Goal: Transaction & Acquisition: Purchase product/service

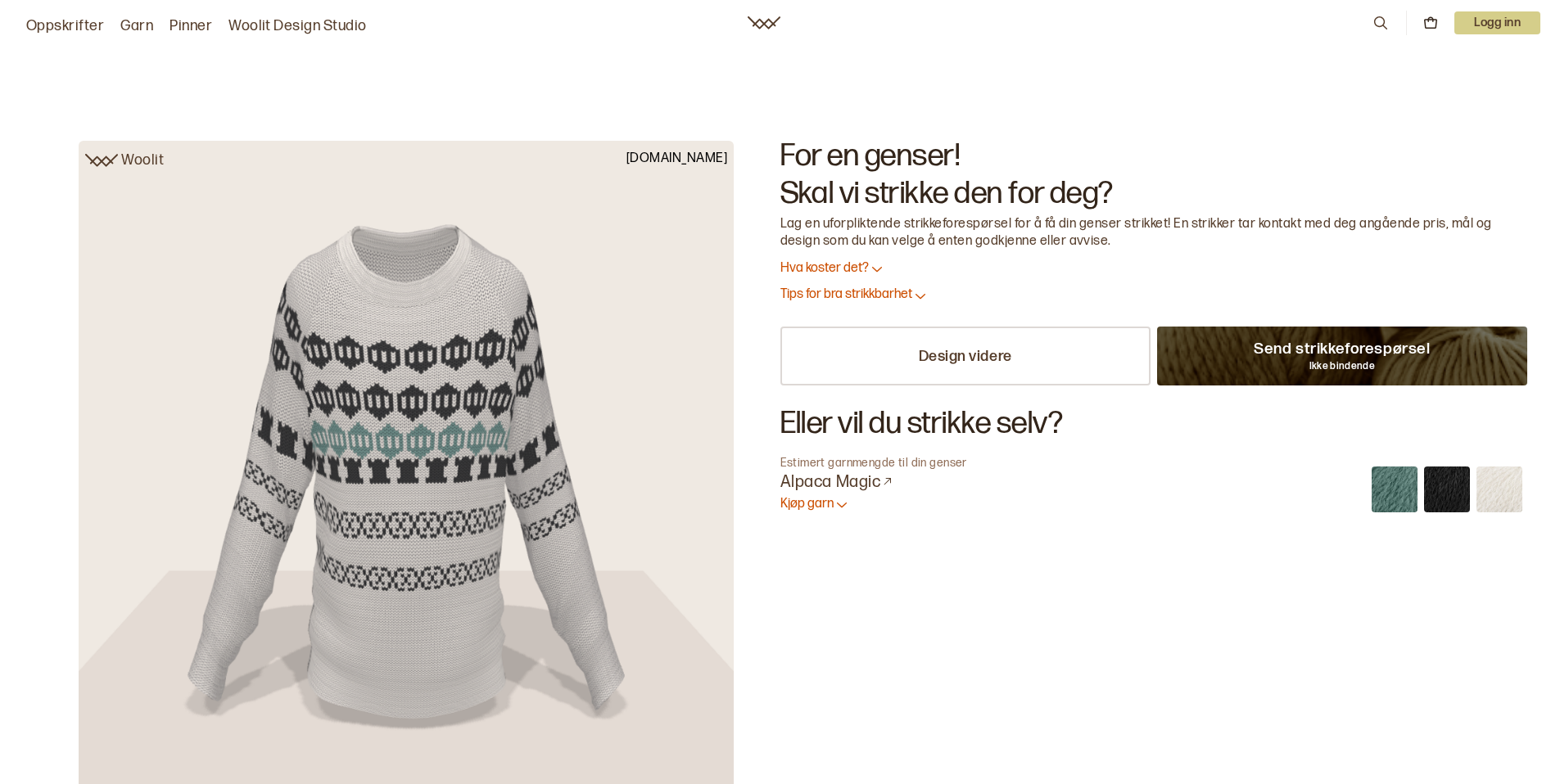
scroll to position [21, 0]
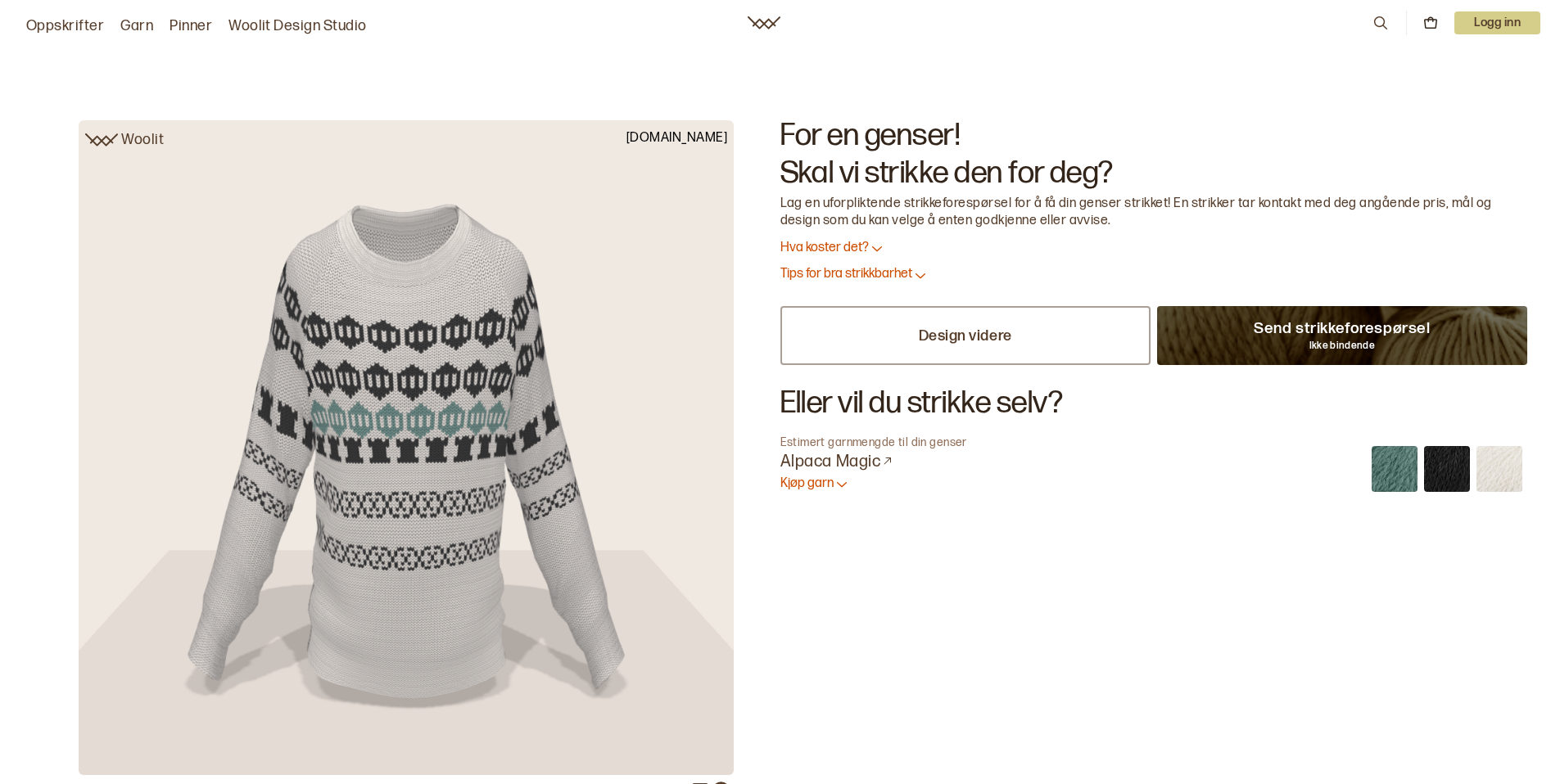
click at [930, 343] on p "Design videre" at bounding box center [965, 336] width 93 height 19
click at [267, 26] on link "Woolit Design Studio" at bounding box center [297, 25] width 138 height 23
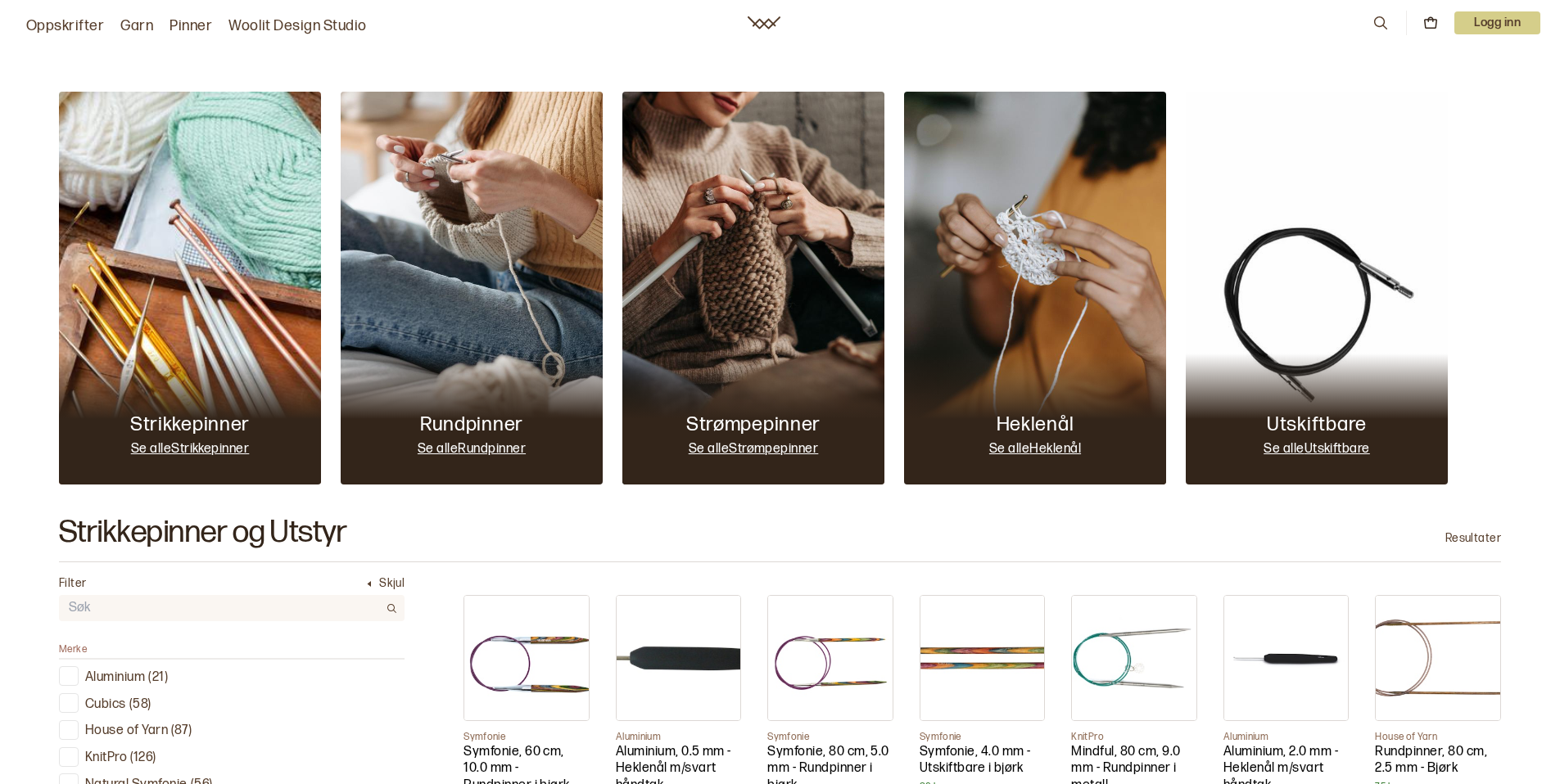
scroll to position [221, 0]
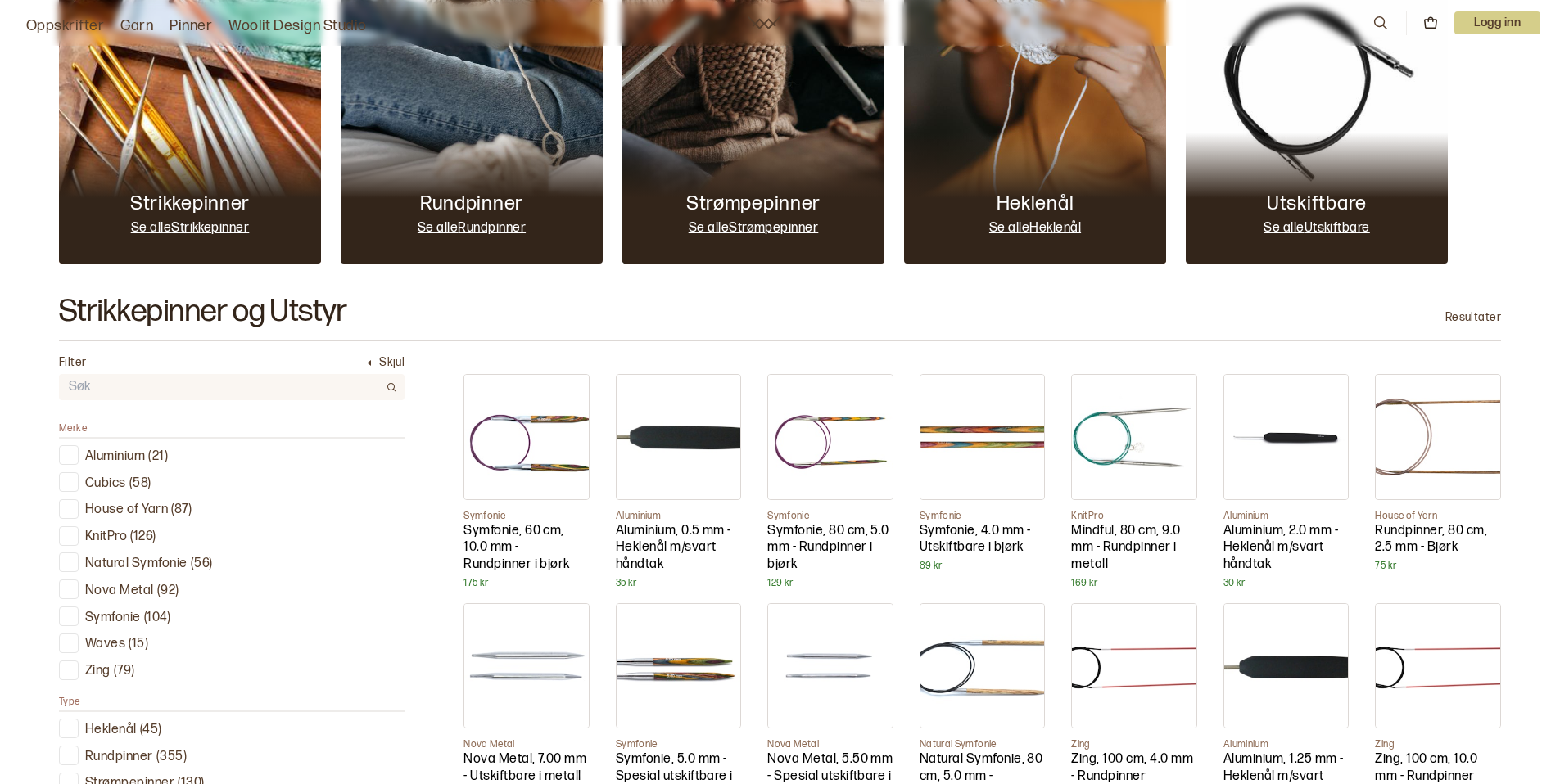
click at [651, 446] on img at bounding box center [678, 437] width 125 height 125
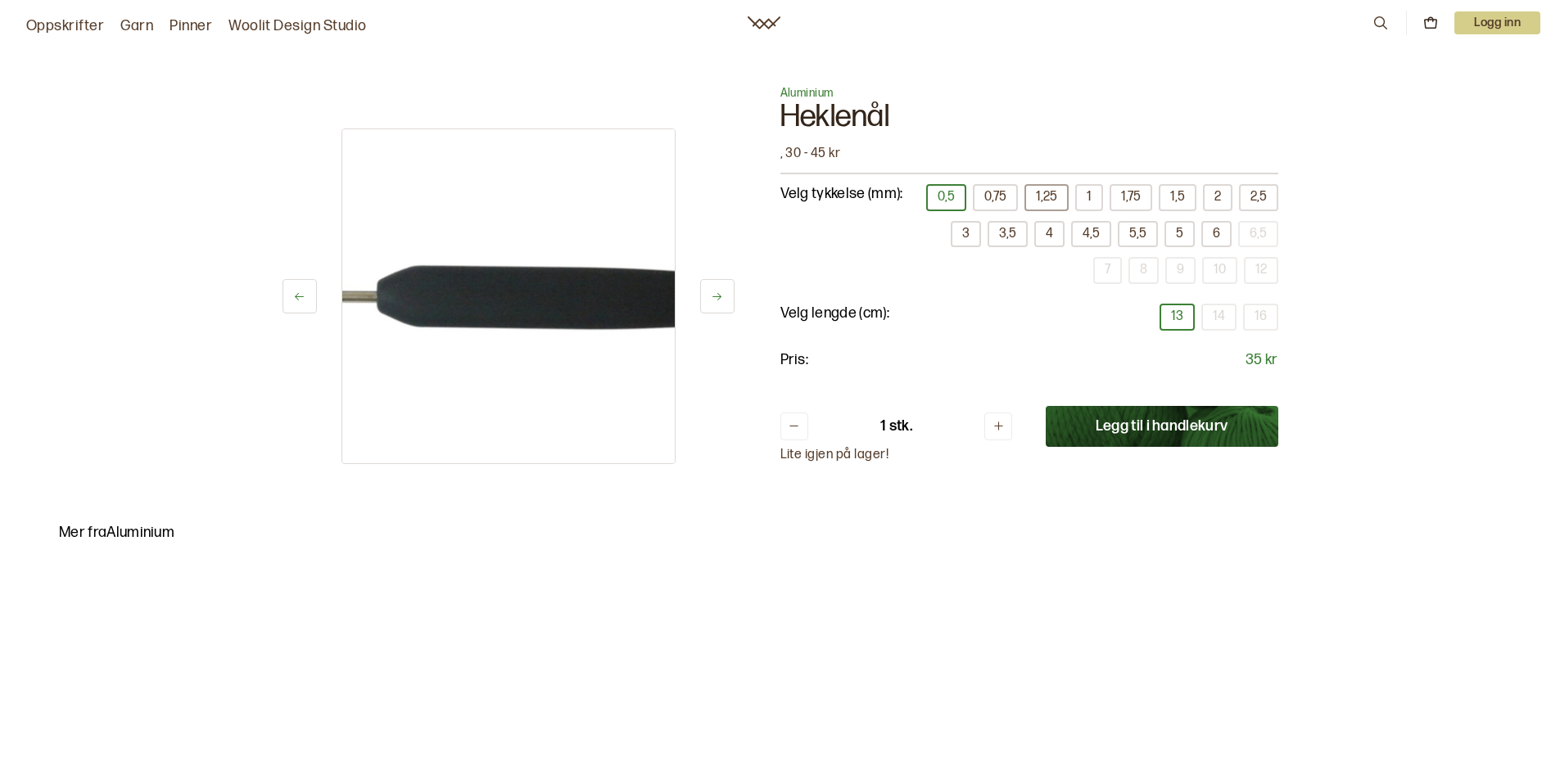
click at [1050, 198] on button "1,25" at bounding box center [1046, 198] width 44 height 27
click at [1144, 433] on button "Legg til i handlekurv" at bounding box center [1161, 426] width 232 height 41
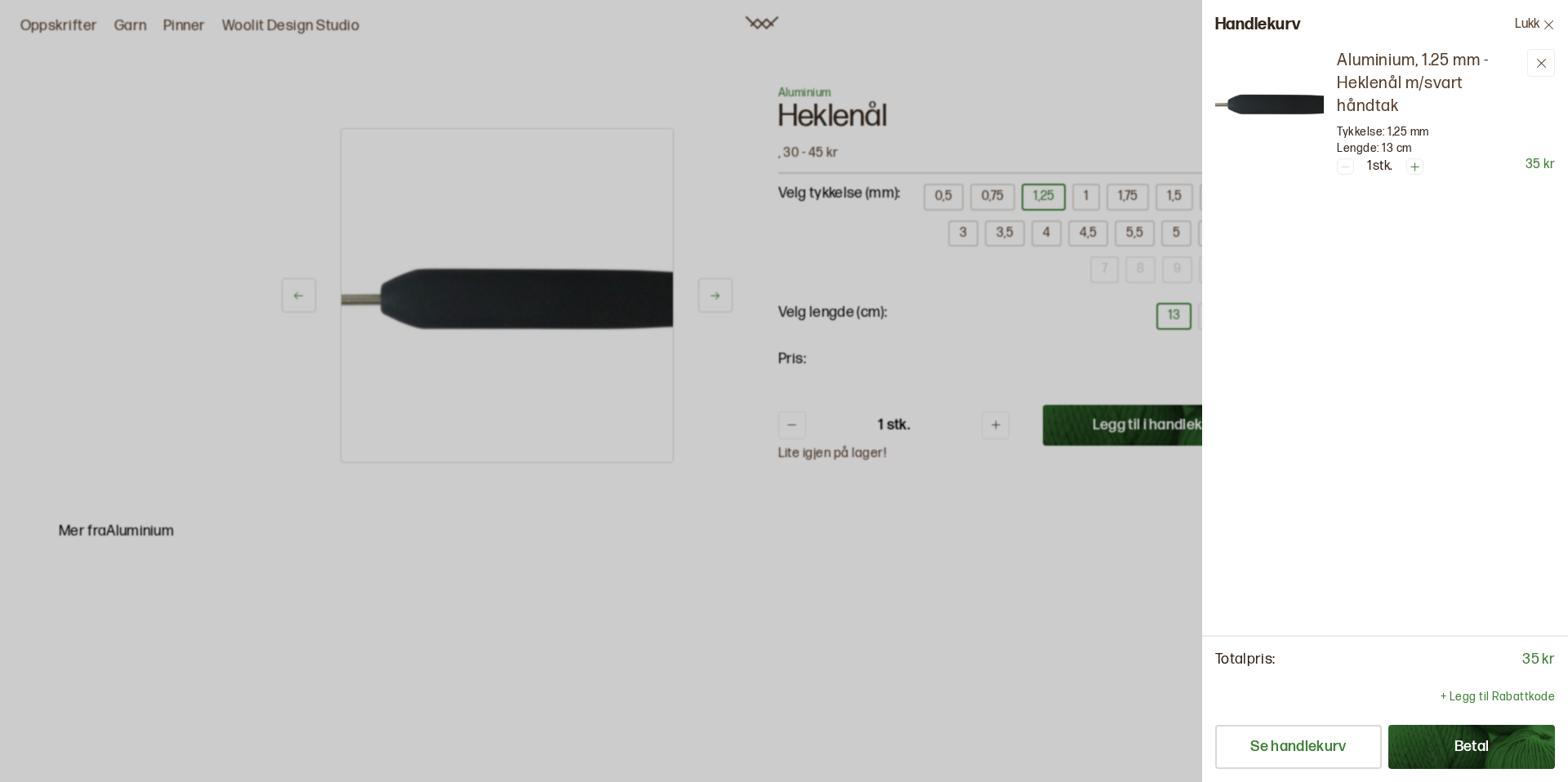
click at [1530, 770] on div "Totalpris: 35 kr + Legg til Rabattkode Se handlekurv Betal" at bounding box center [1385, 708] width 366 height 147
click at [1520, 759] on button "Betal" at bounding box center [1472, 747] width 167 height 44
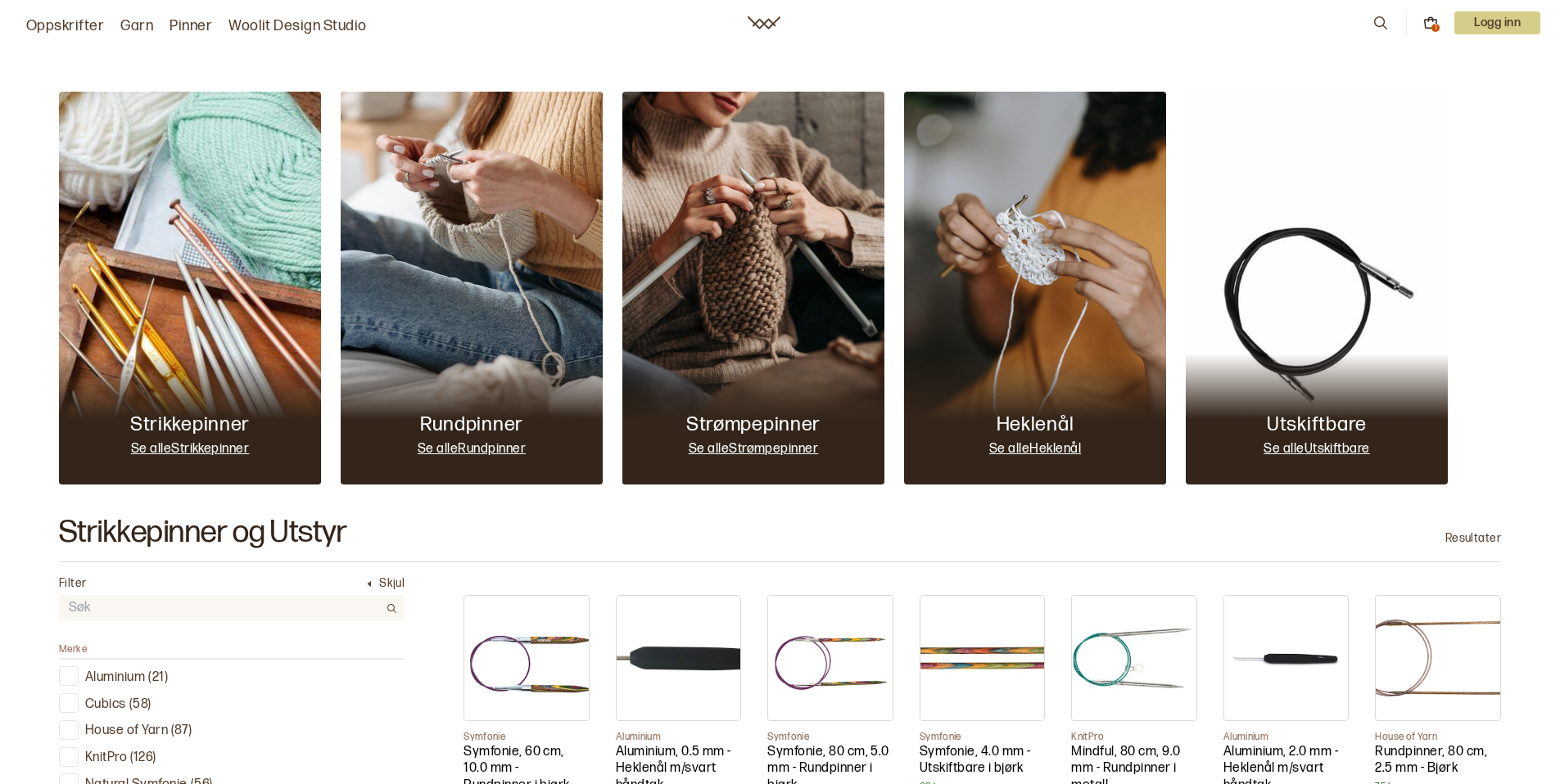
click at [70, 22] on link "Oppskrifter" at bounding box center [65, 25] width 78 height 23
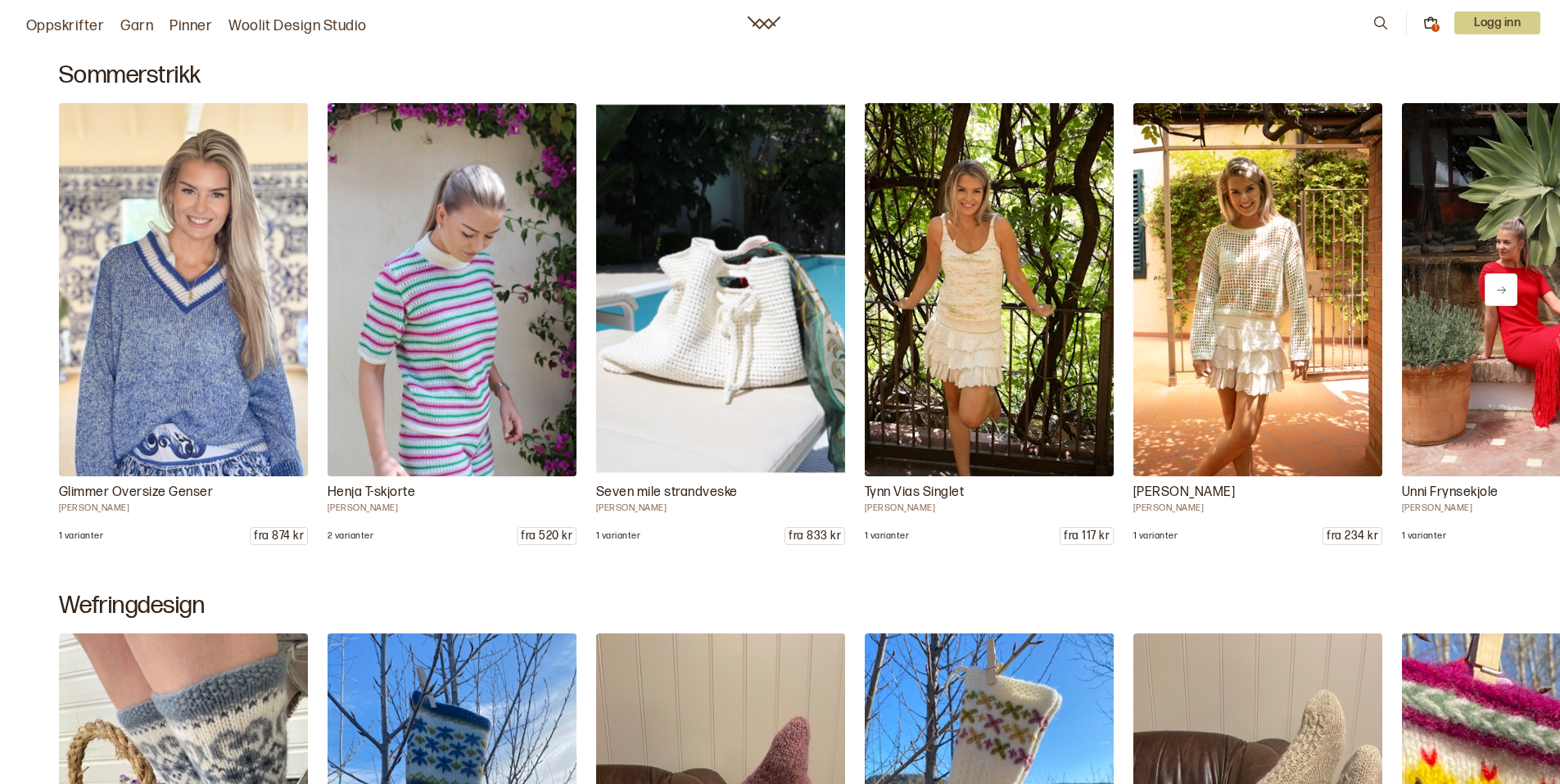
scroll to position [994, 0]
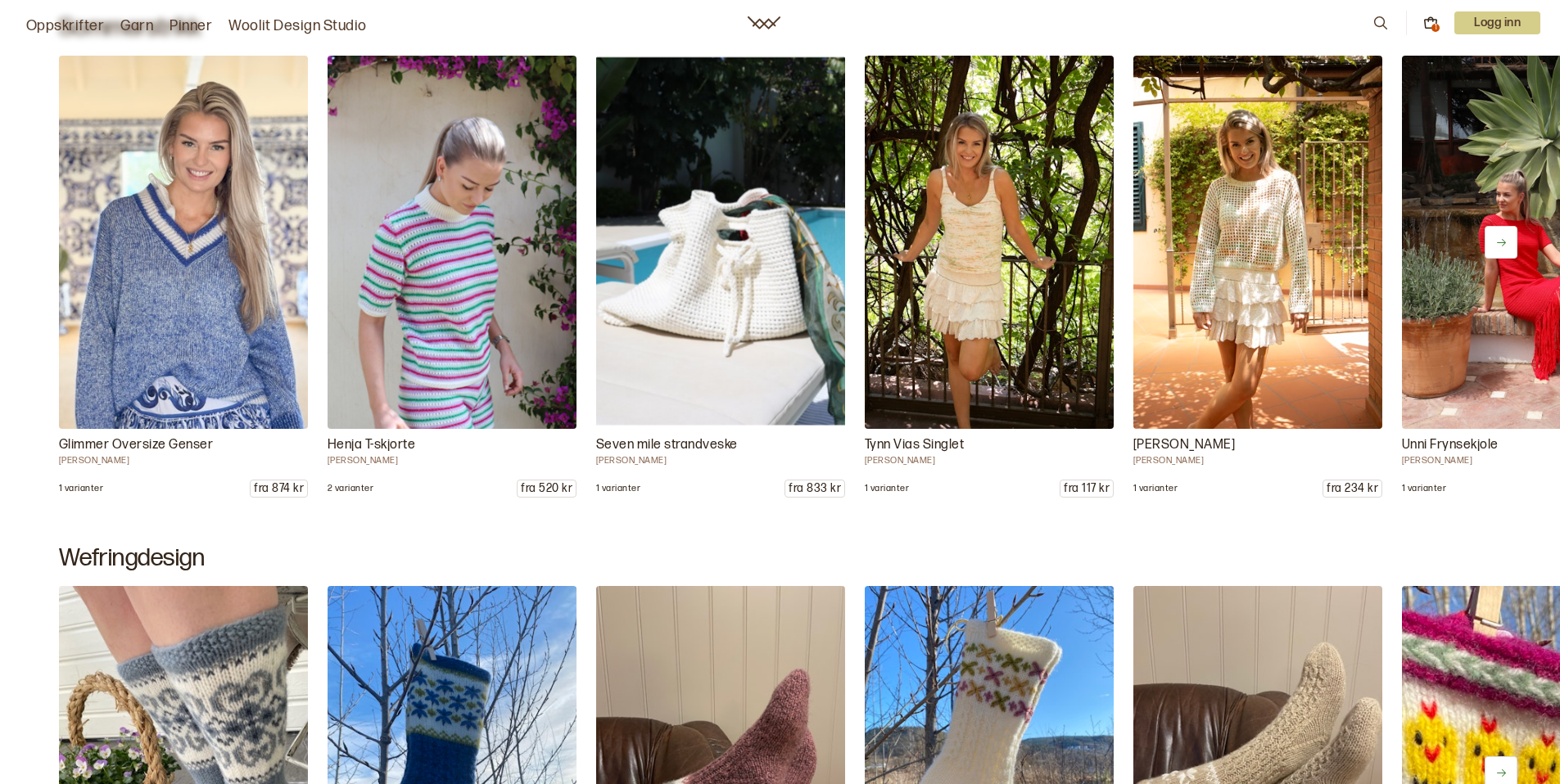
click at [457, 368] on img at bounding box center [451, 243] width 261 height 392
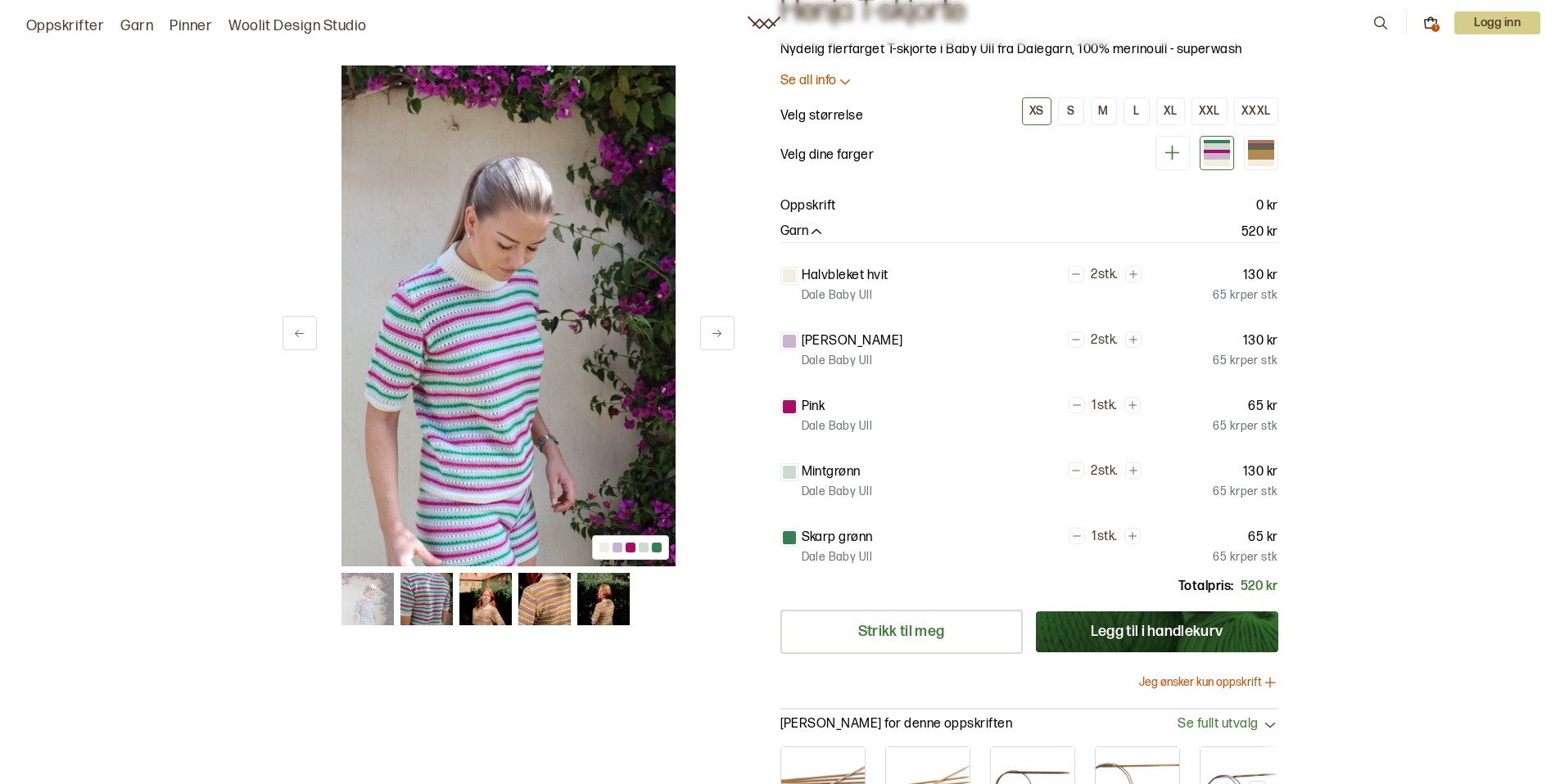
scroll to position [53, 0]
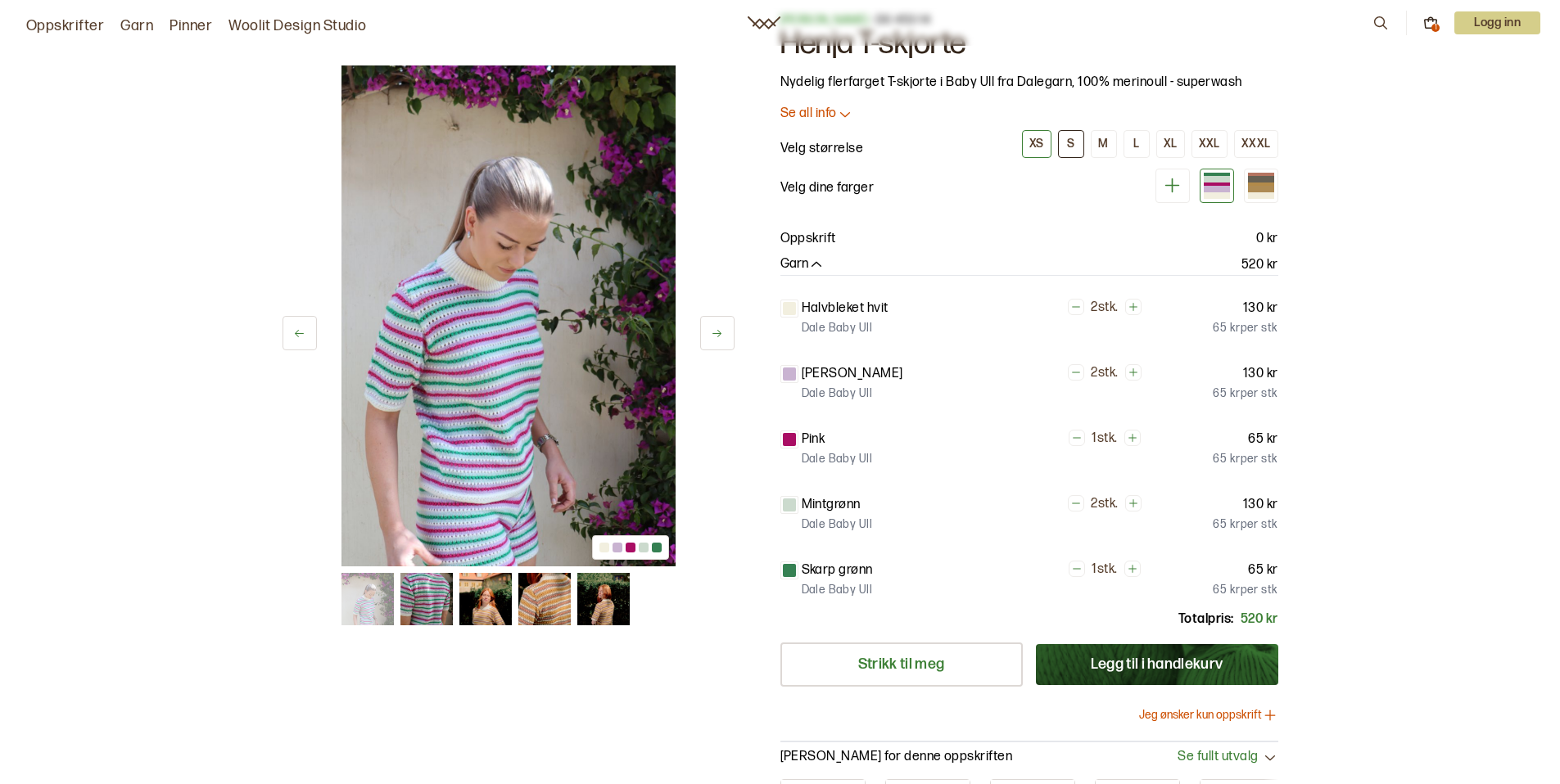
click at [1079, 145] on button "S" at bounding box center [1070, 144] width 26 height 28
click at [1103, 145] on div "M" at bounding box center [1102, 144] width 10 height 14
click at [1105, 146] on div "M" at bounding box center [1102, 144] width 10 height 14
click at [1139, 146] on div "L" at bounding box center [1135, 144] width 5 height 14
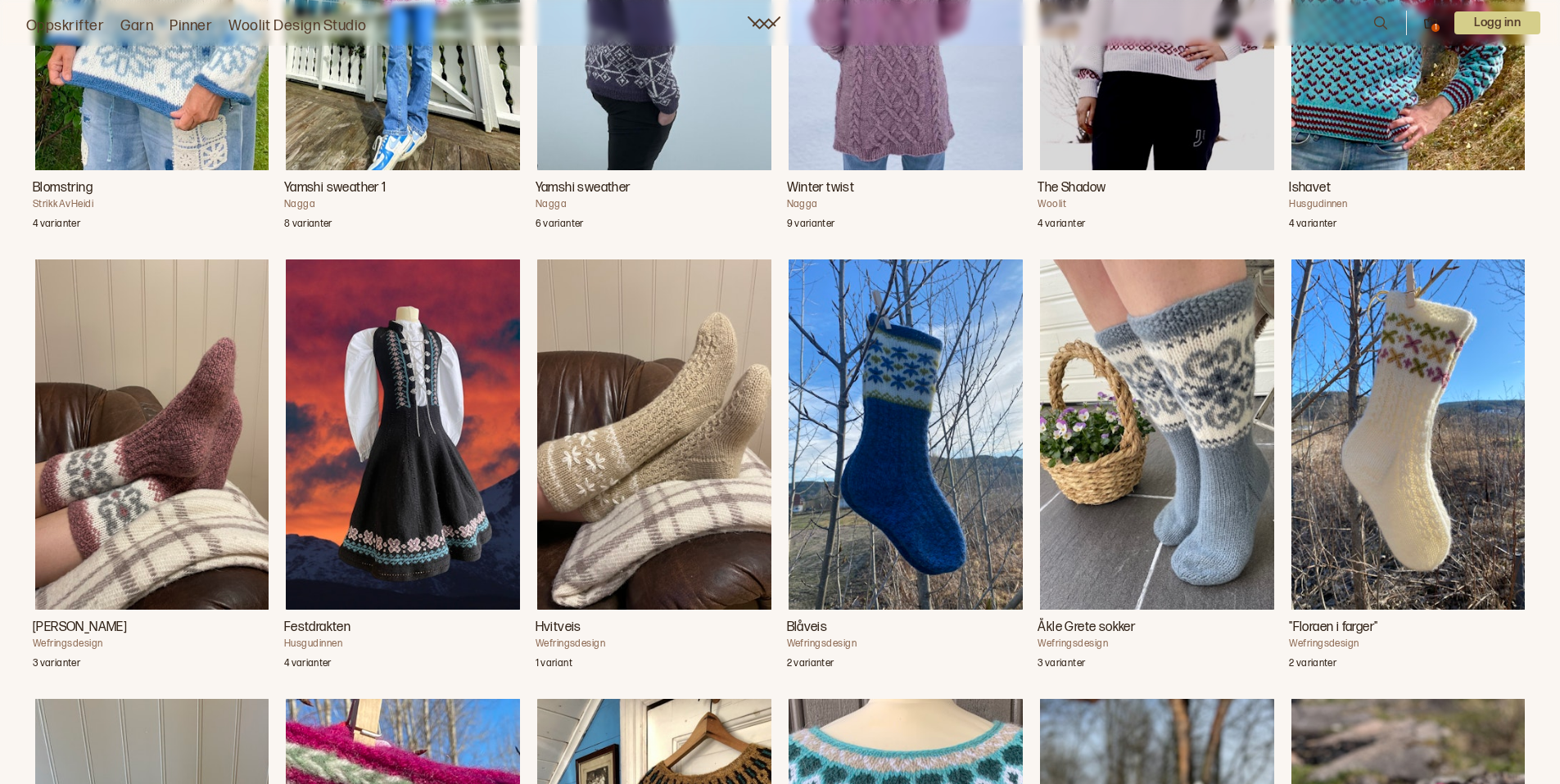
scroll to position [1550, 0]
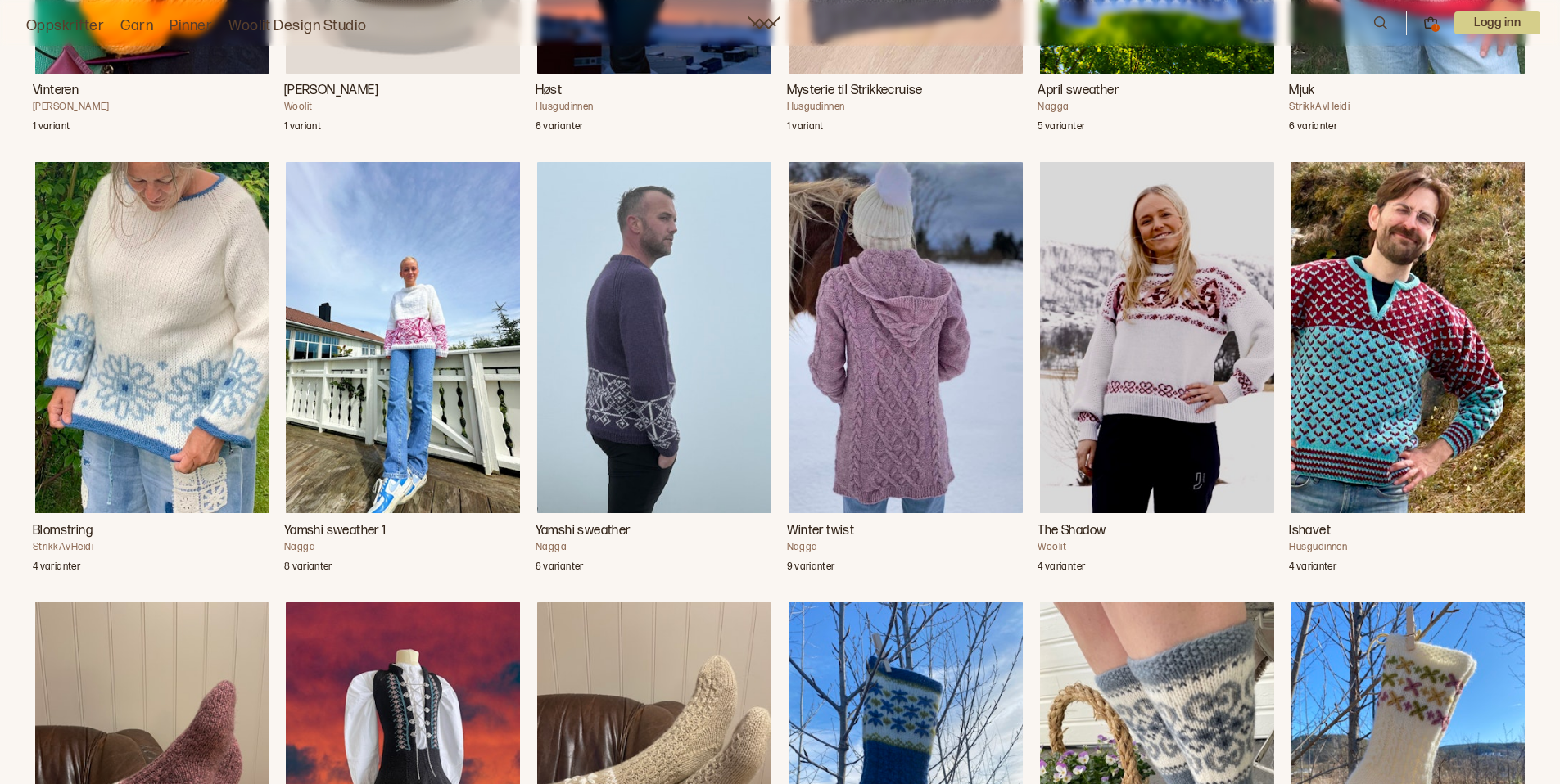
click at [1123, 406] on img "The Shadow" at bounding box center [1156, 337] width 234 height 351
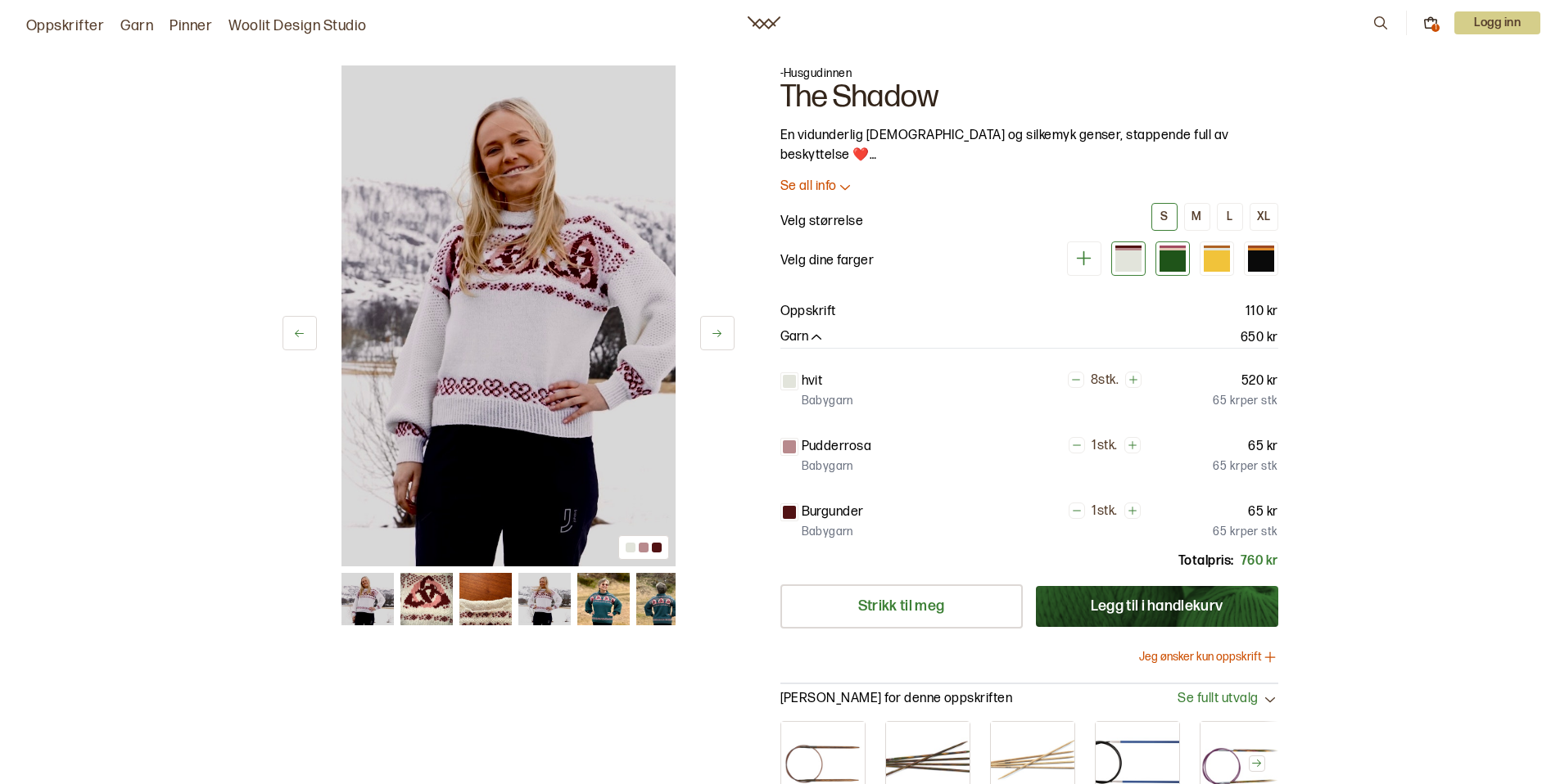
click at [1184, 256] on div at bounding box center [1172, 261] width 26 height 22
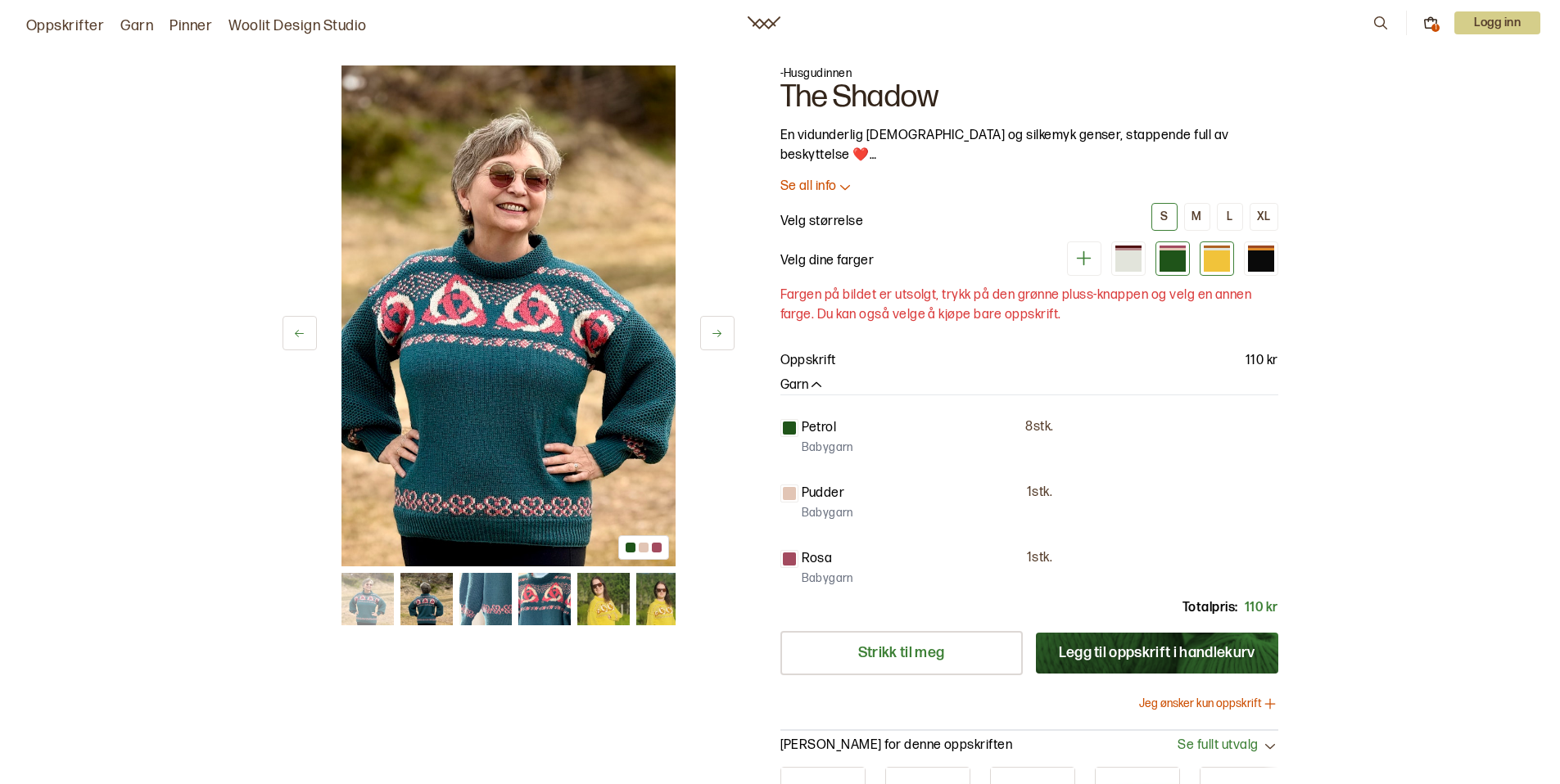
click at [1210, 255] on div at bounding box center [1216, 261] width 26 height 22
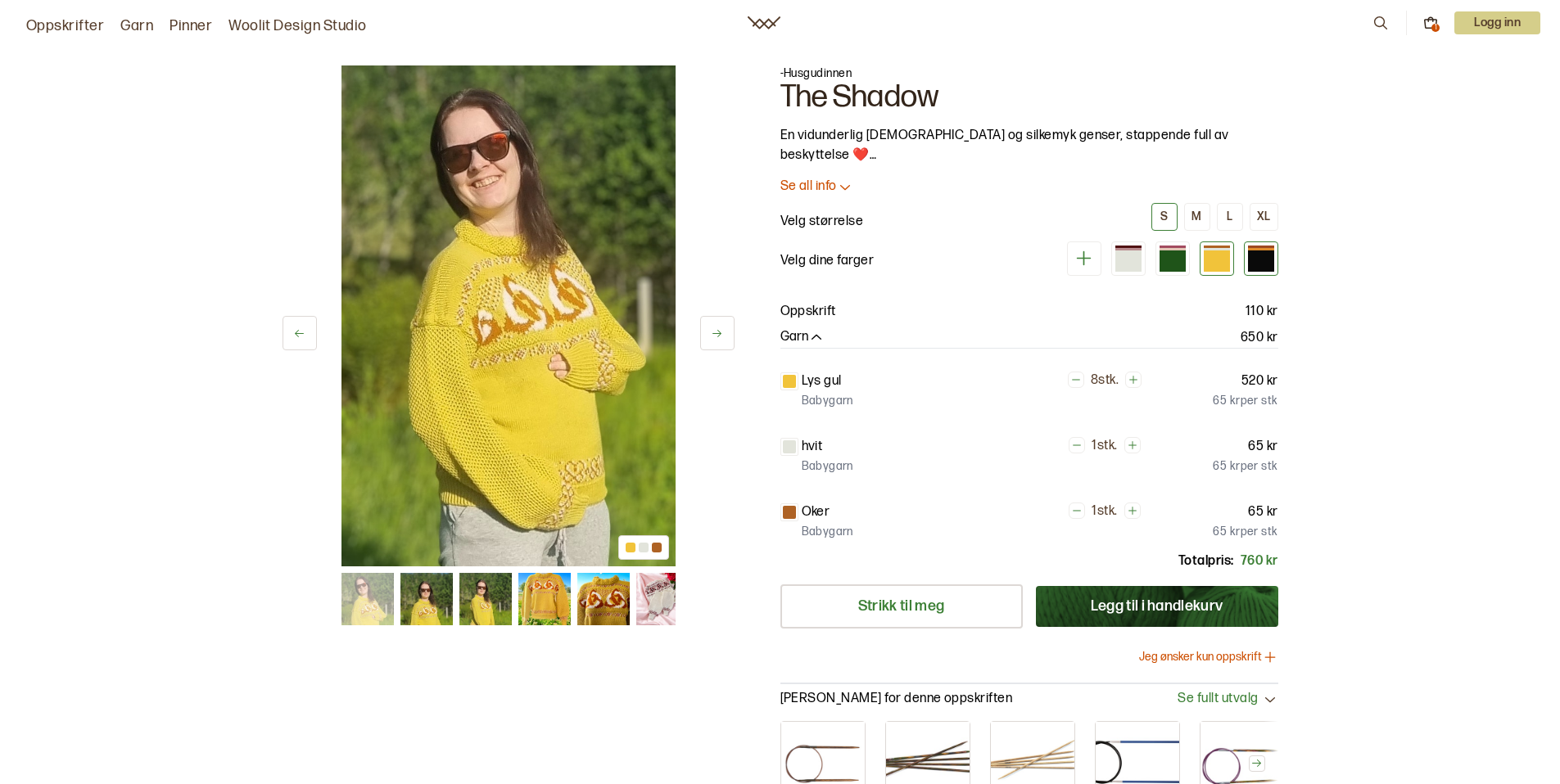
click at [1263, 257] on div at bounding box center [1260, 261] width 26 height 22
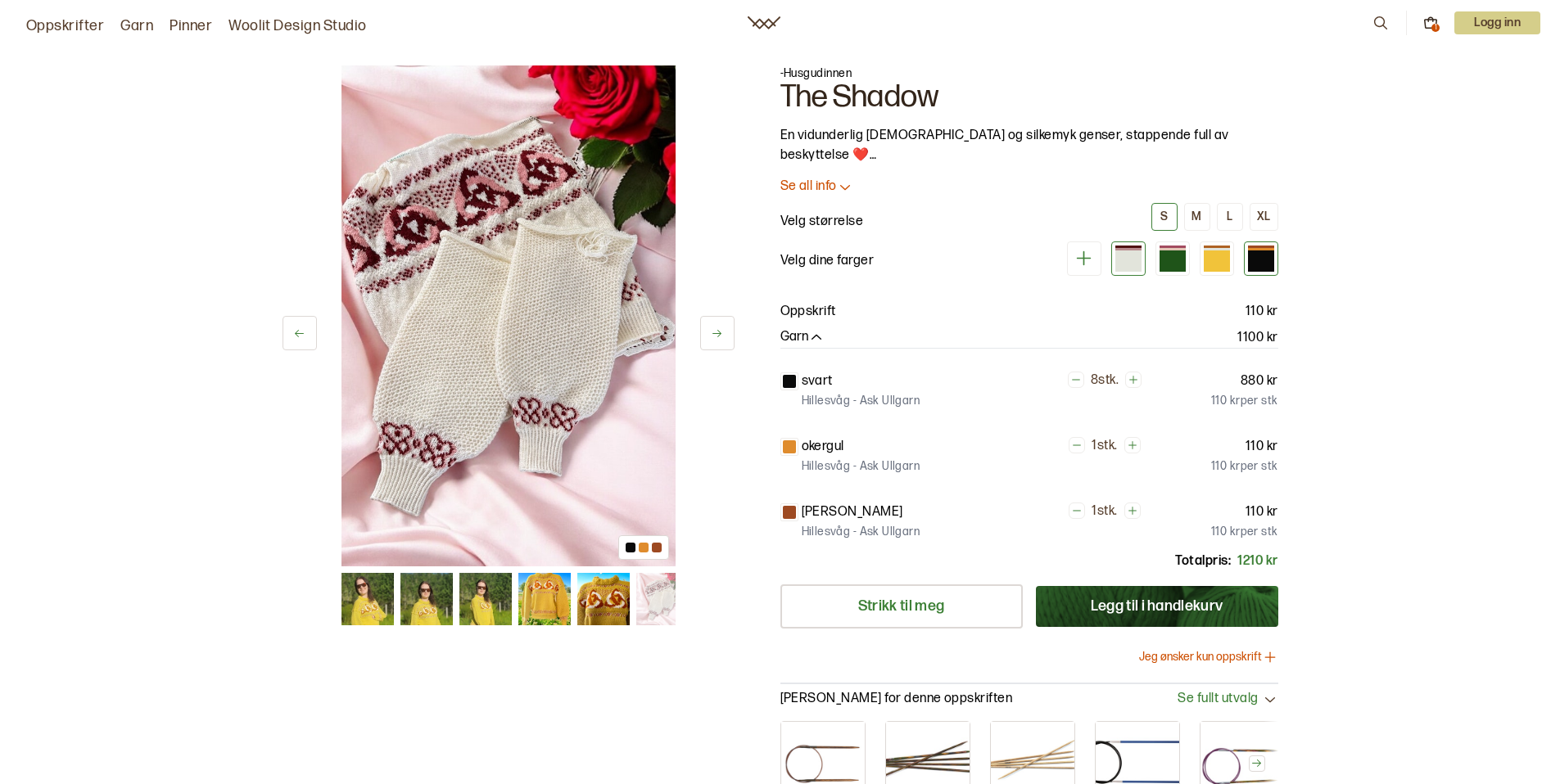
click at [1122, 266] on div at bounding box center [1127, 261] width 26 height 22
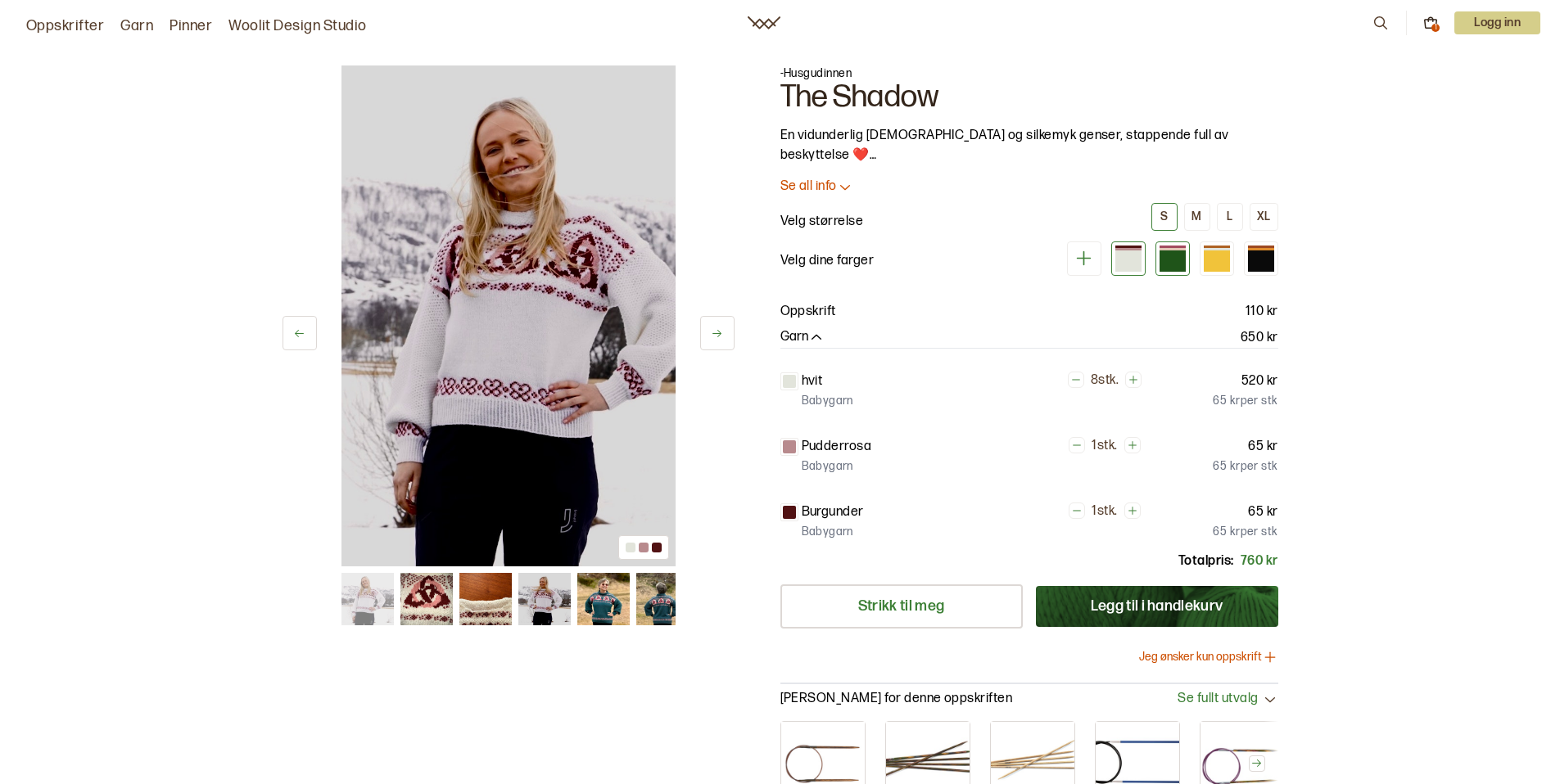
click at [1190, 265] on div at bounding box center [1172, 258] width 211 height 34
click at [1172, 265] on div at bounding box center [1172, 261] width 26 height 22
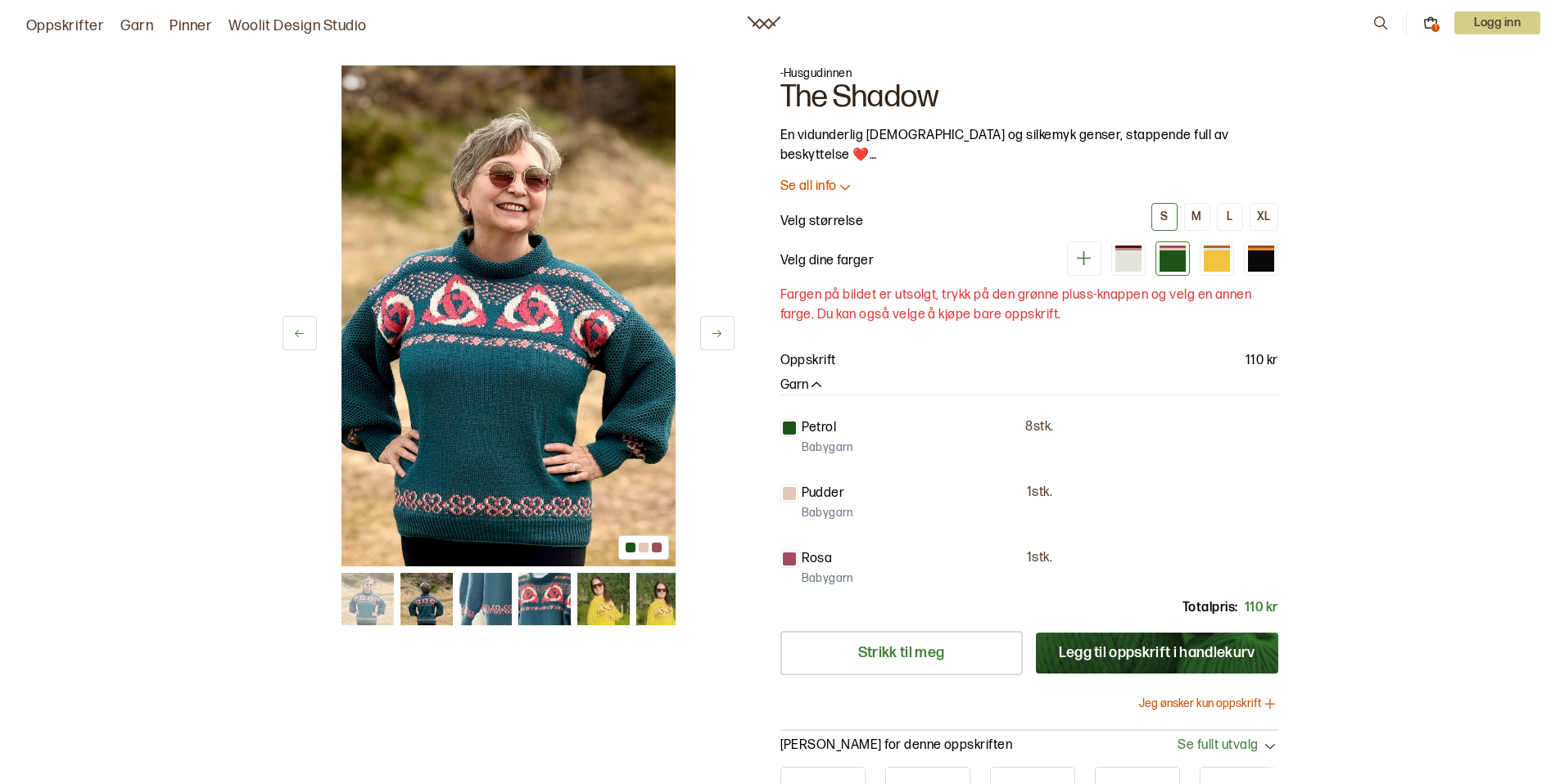
click at [65, 17] on link "Oppskrifter" at bounding box center [65, 25] width 78 height 23
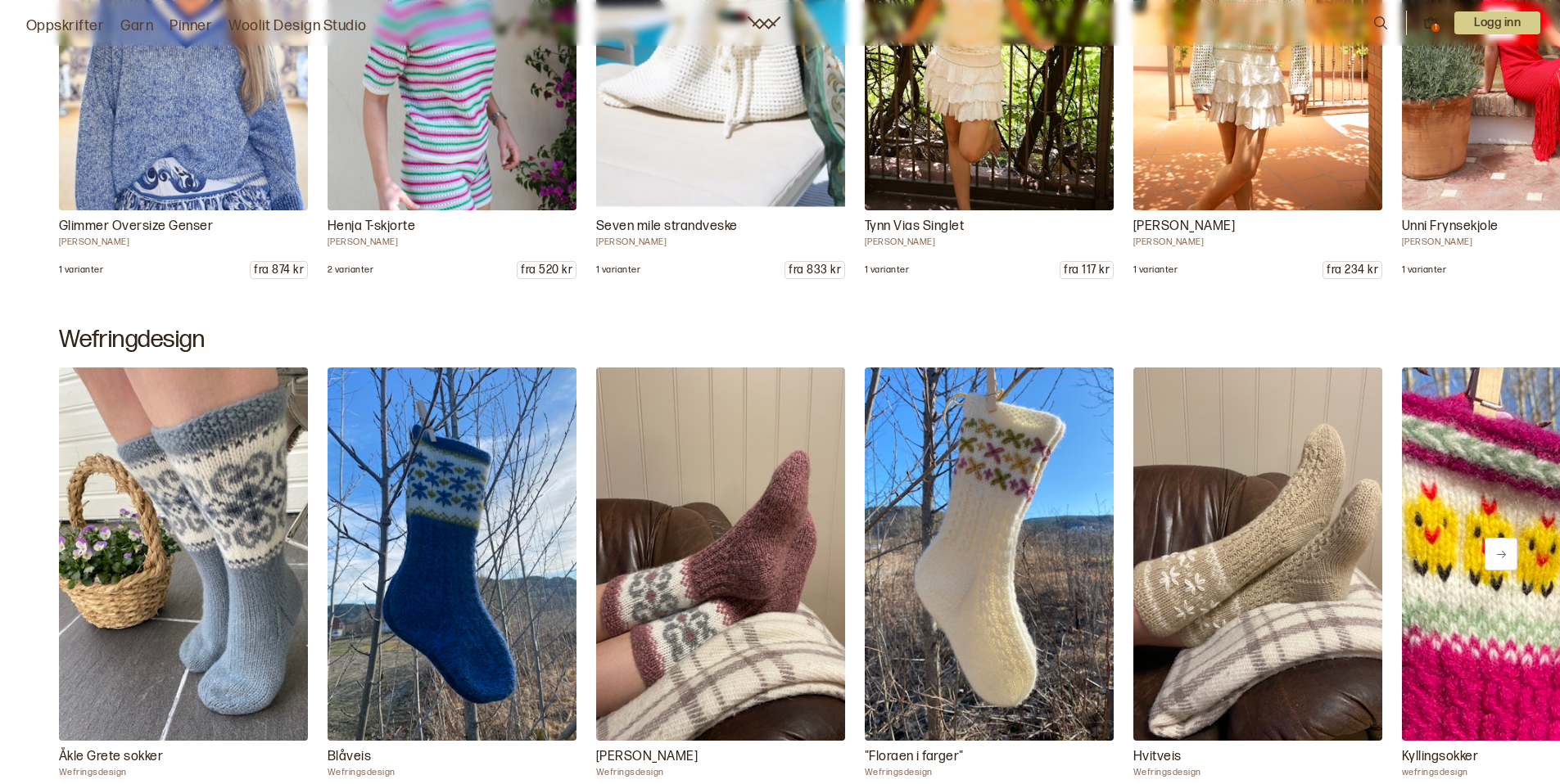
scroll to position [1028, 0]
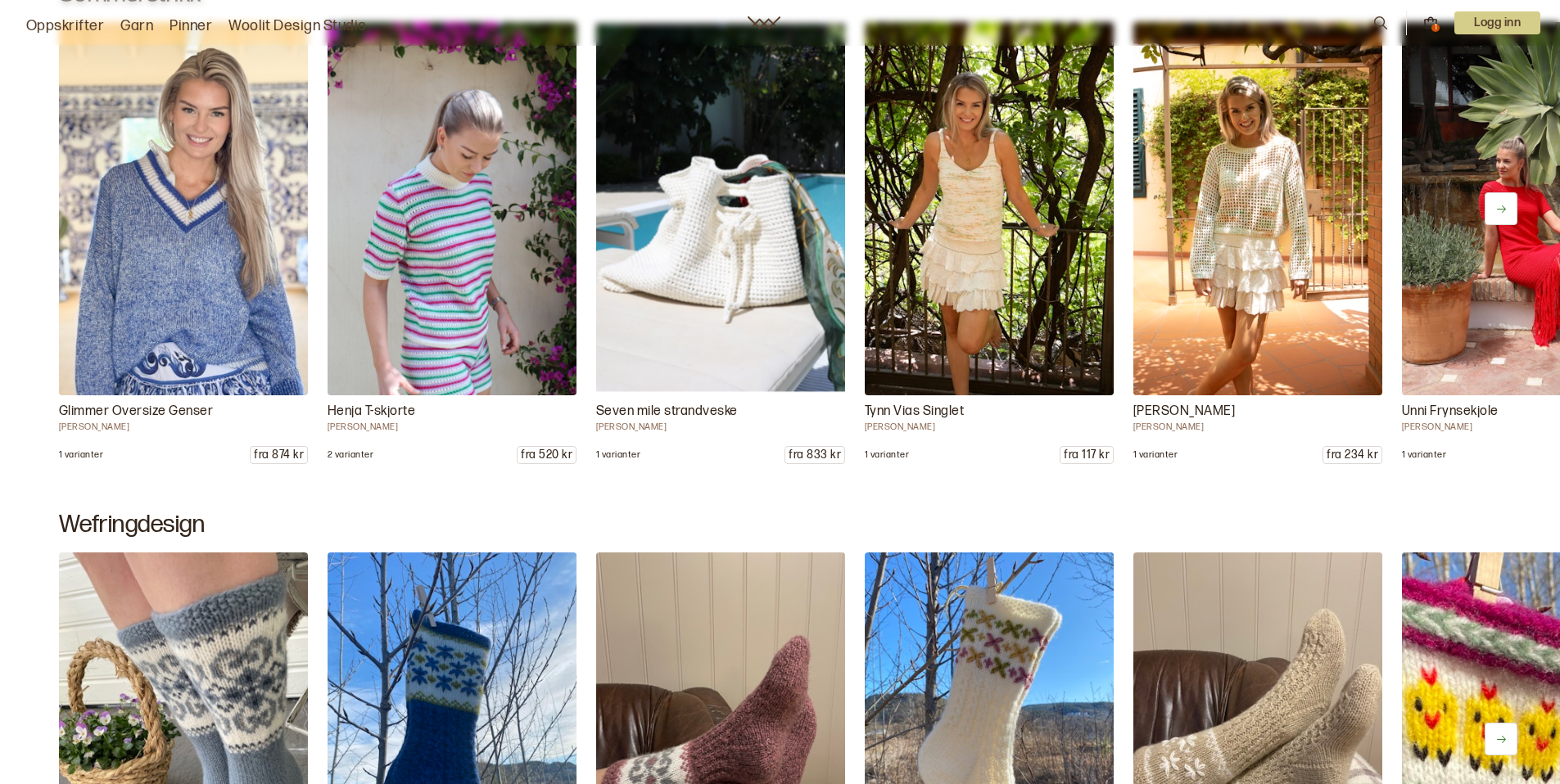
click at [947, 389] on img at bounding box center [988, 210] width 261 height 392
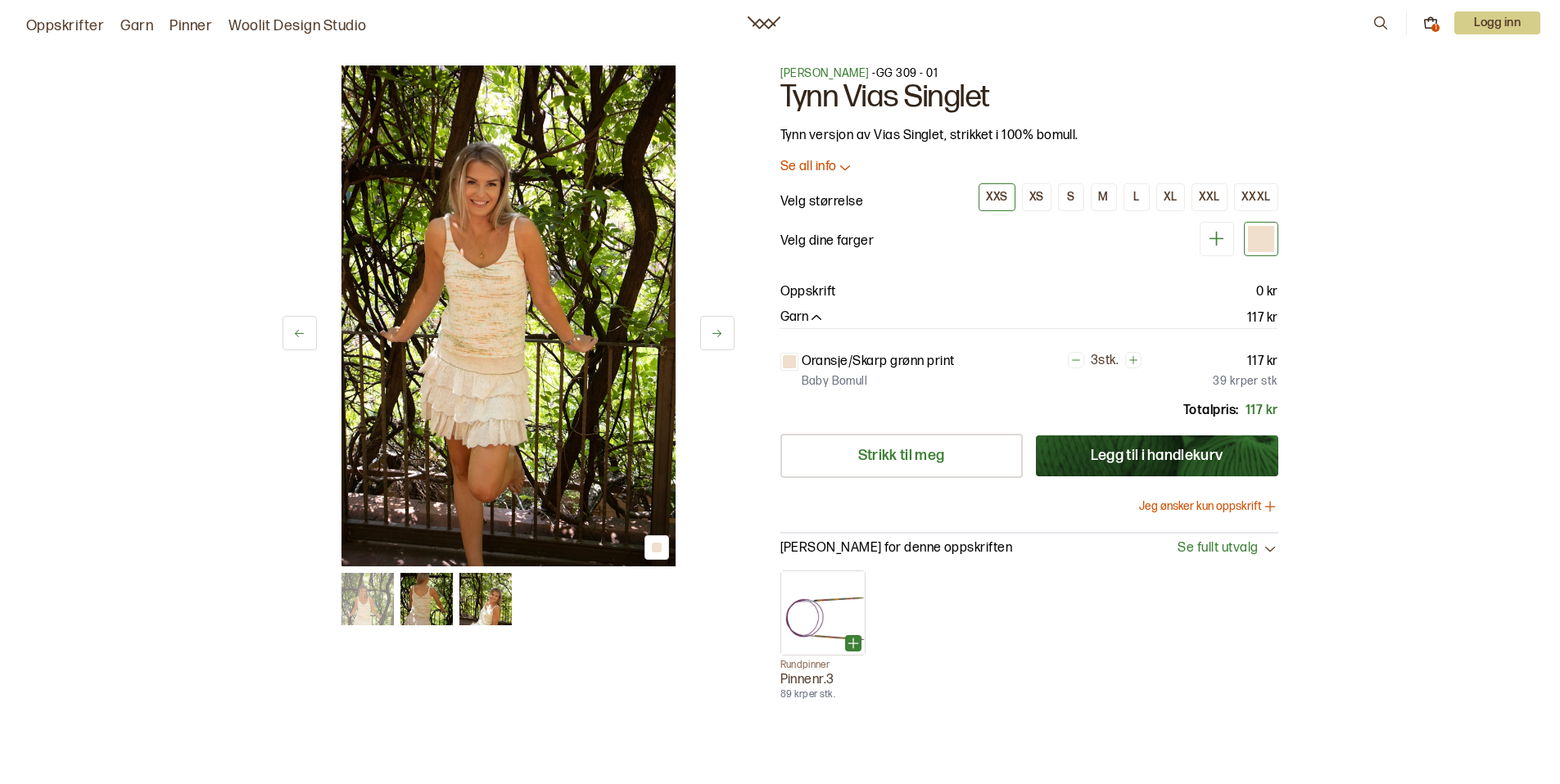
click at [724, 343] on button at bounding box center [717, 333] width 34 height 34
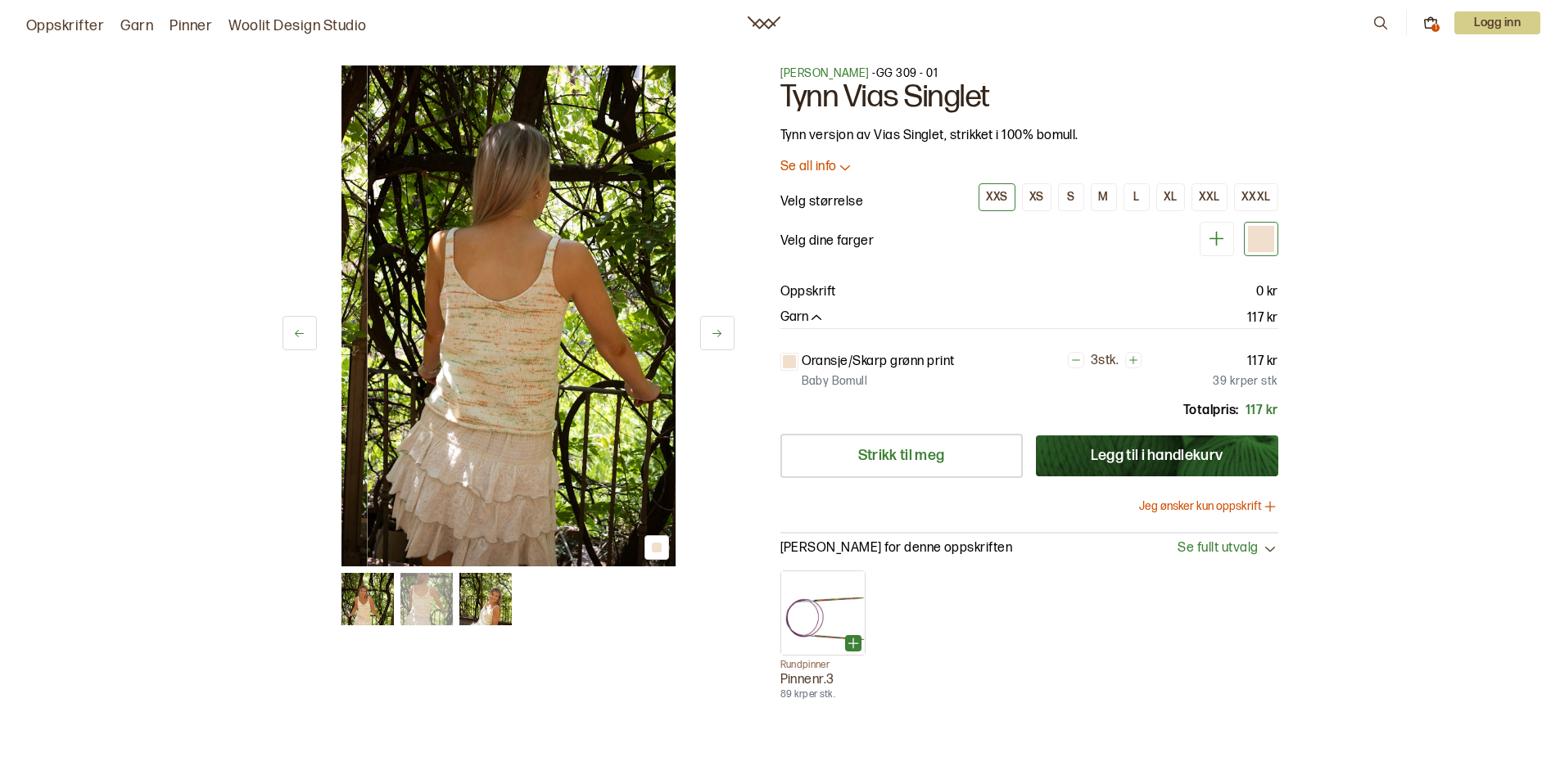
click at [724, 343] on button at bounding box center [717, 333] width 34 height 34
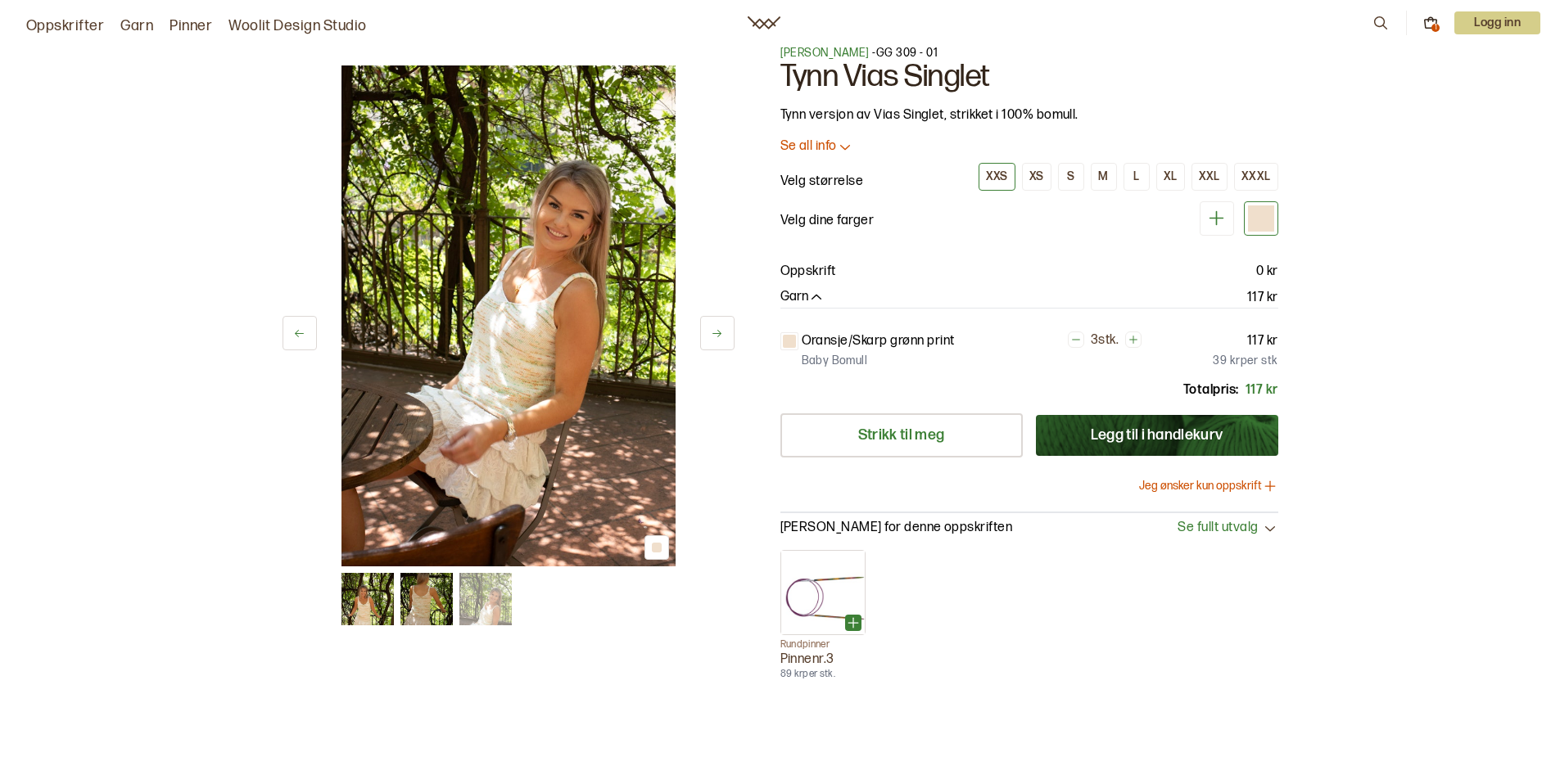
scroll to position [54, 0]
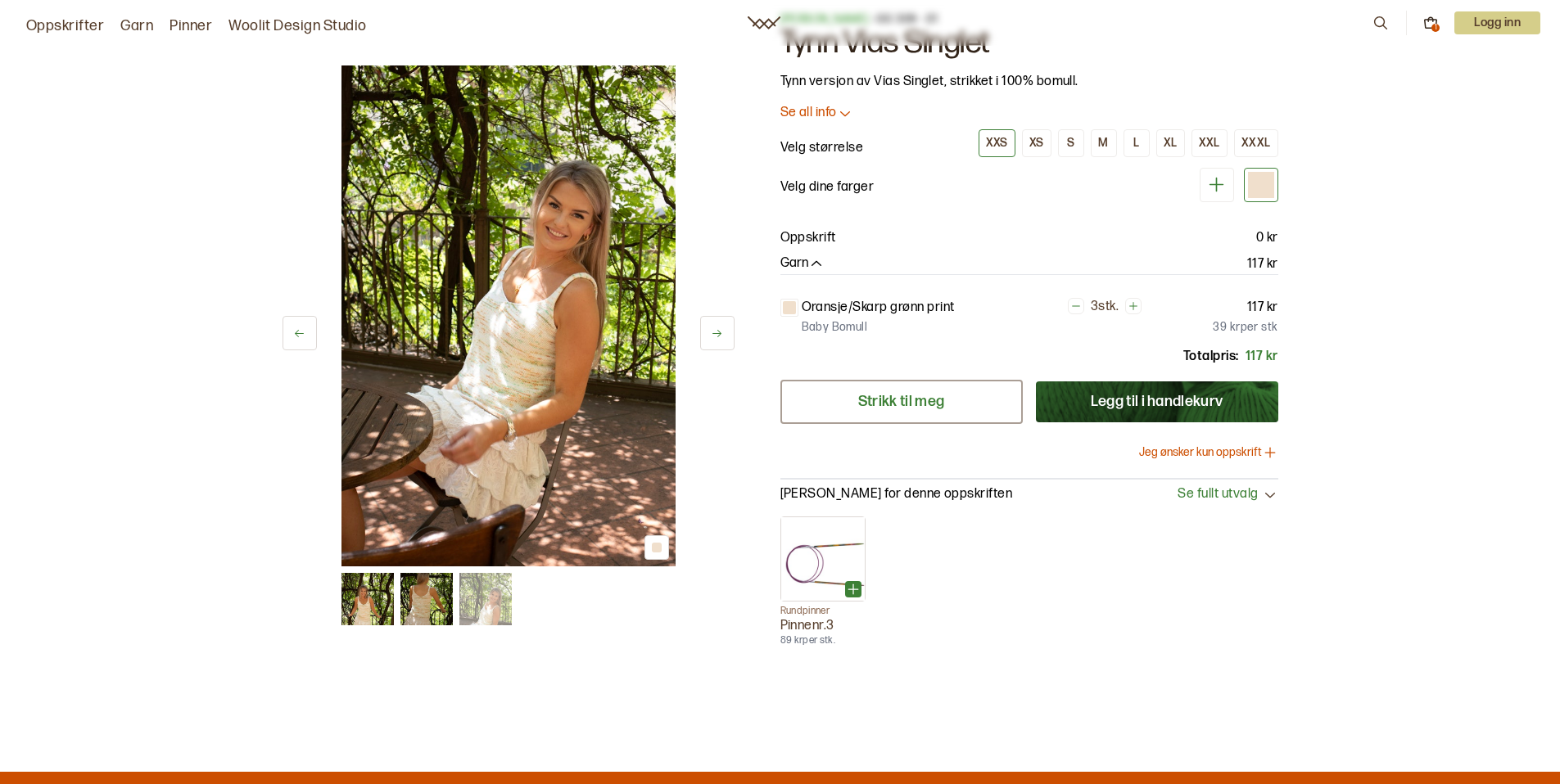
click at [915, 404] on link "Strikk til meg" at bounding box center [901, 402] width 242 height 44
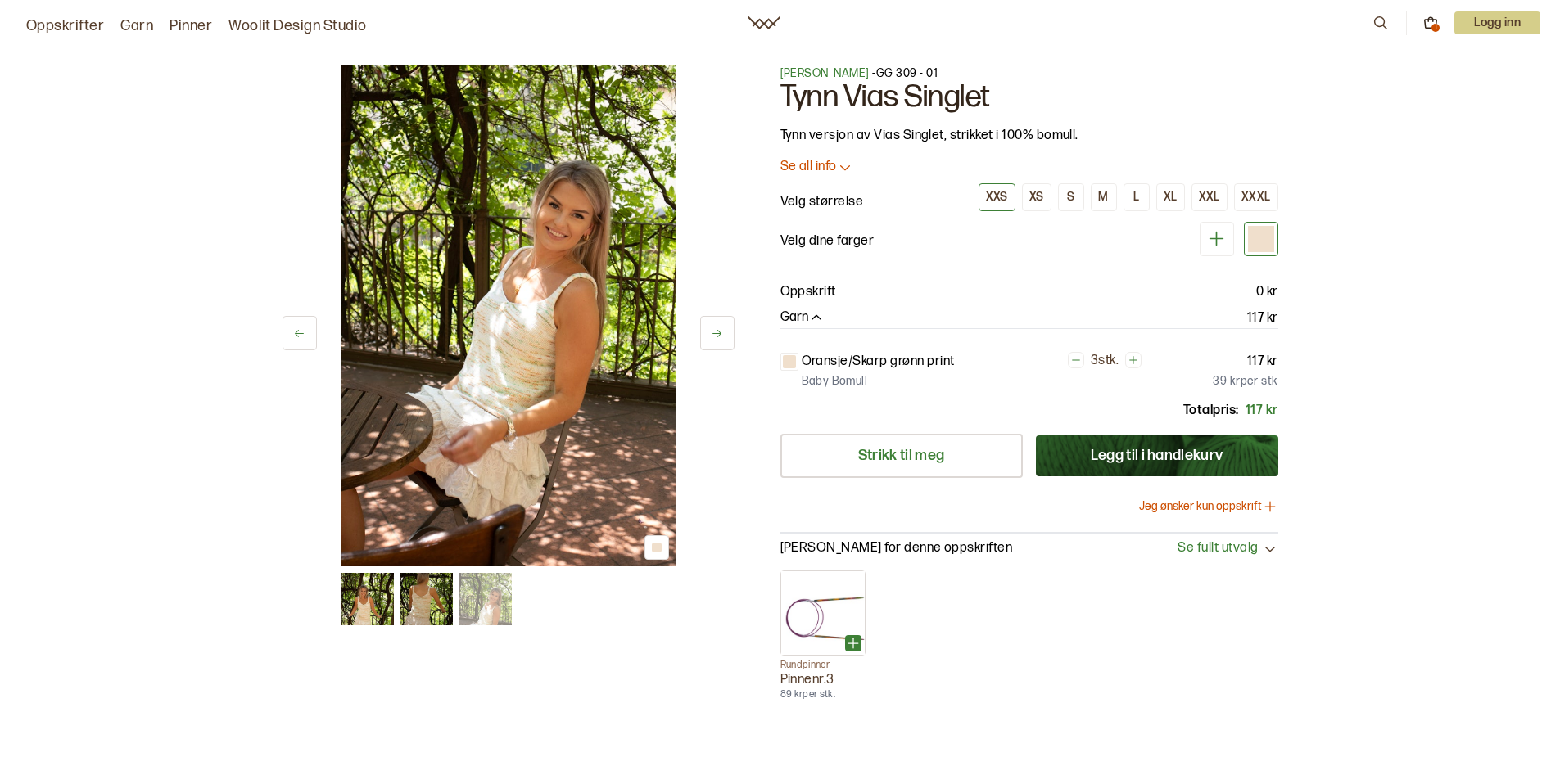
click at [345, 24] on link "Woolit Design Studio" at bounding box center [297, 25] width 138 height 23
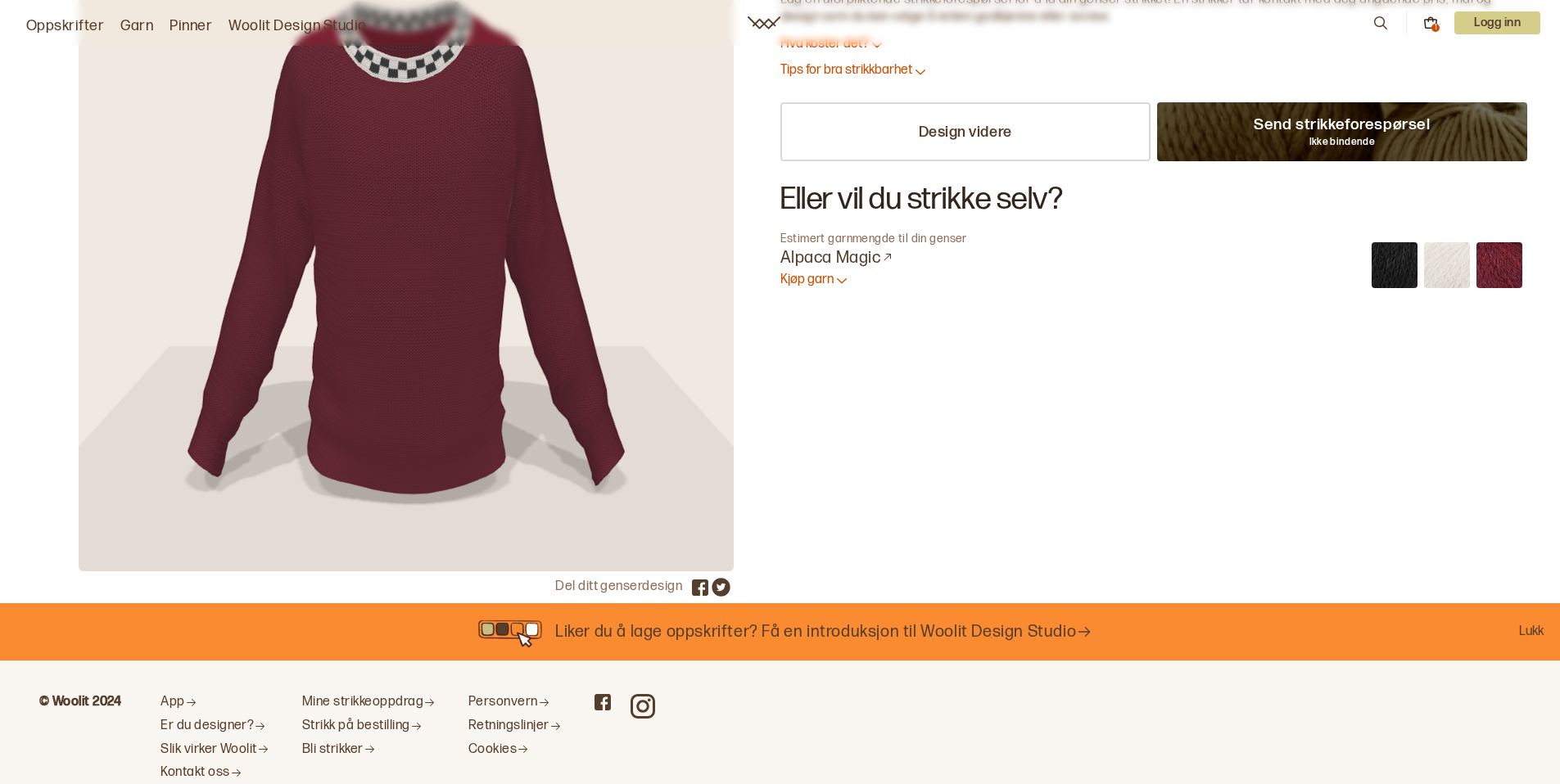
scroll to position [163, 0]
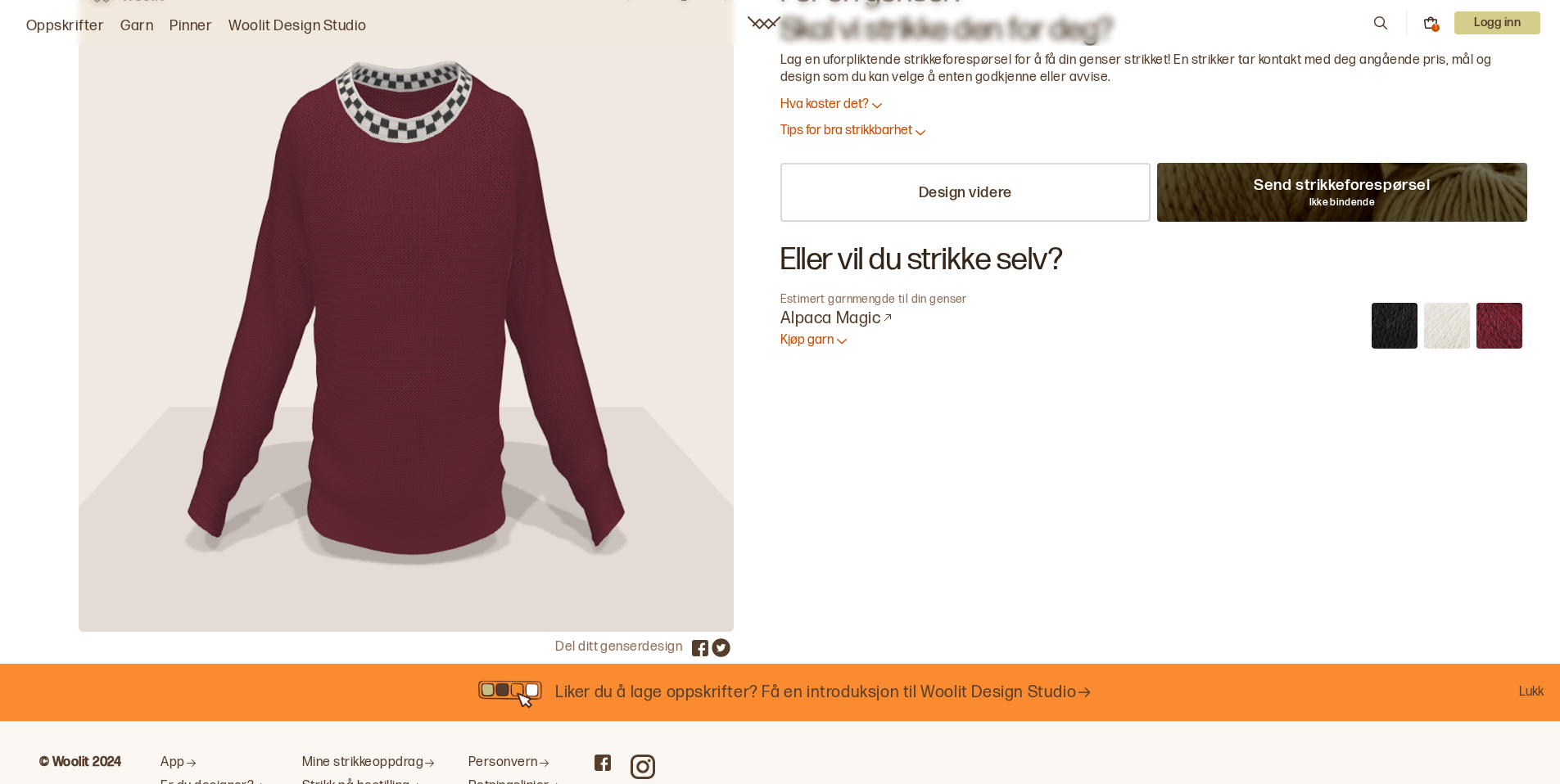
click at [1442, 330] on img at bounding box center [1446, 325] width 46 height 46
click at [138, 27] on link "Garn" at bounding box center [136, 25] width 33 height 23
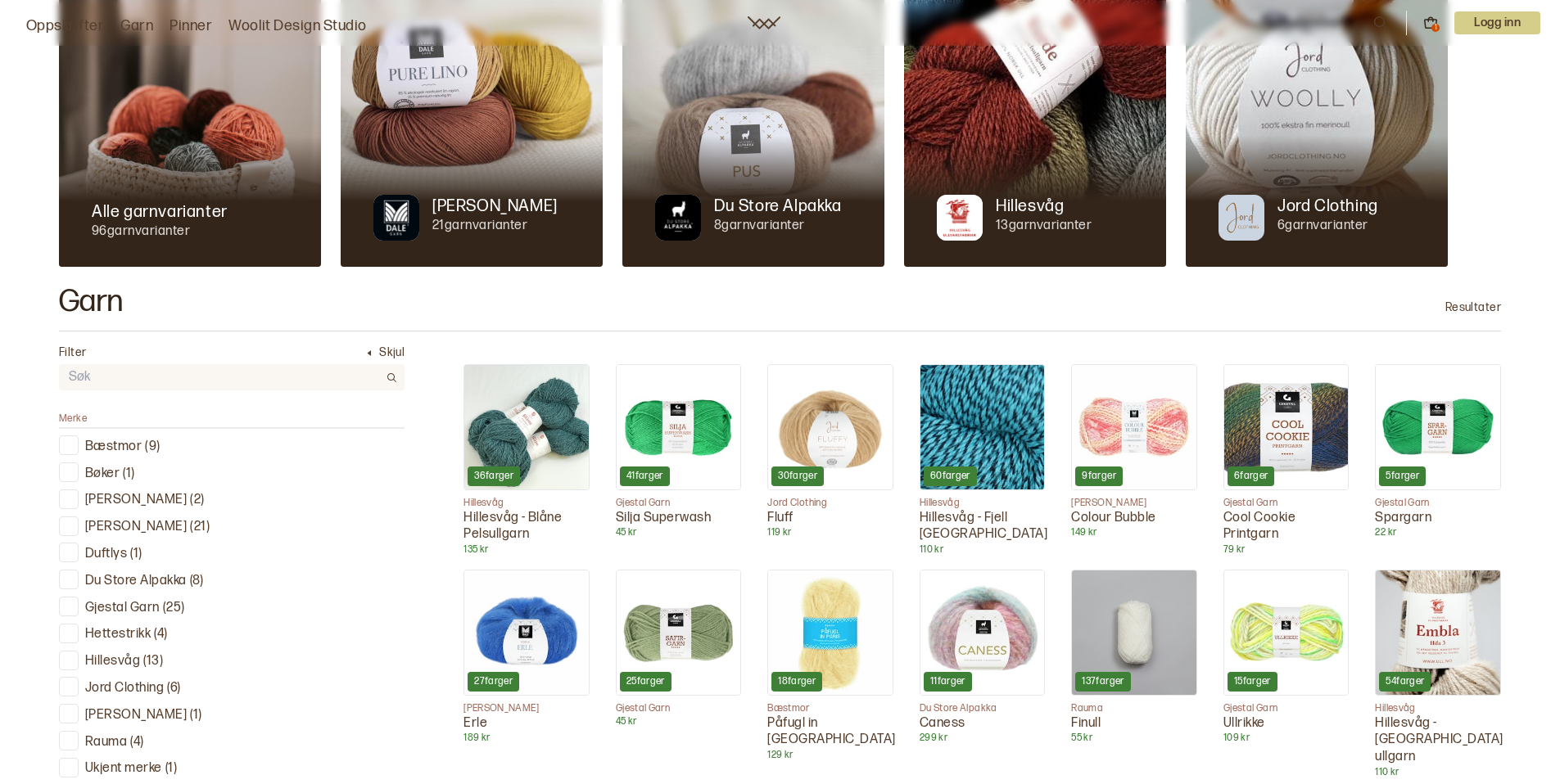
scroll to position [309, 0]
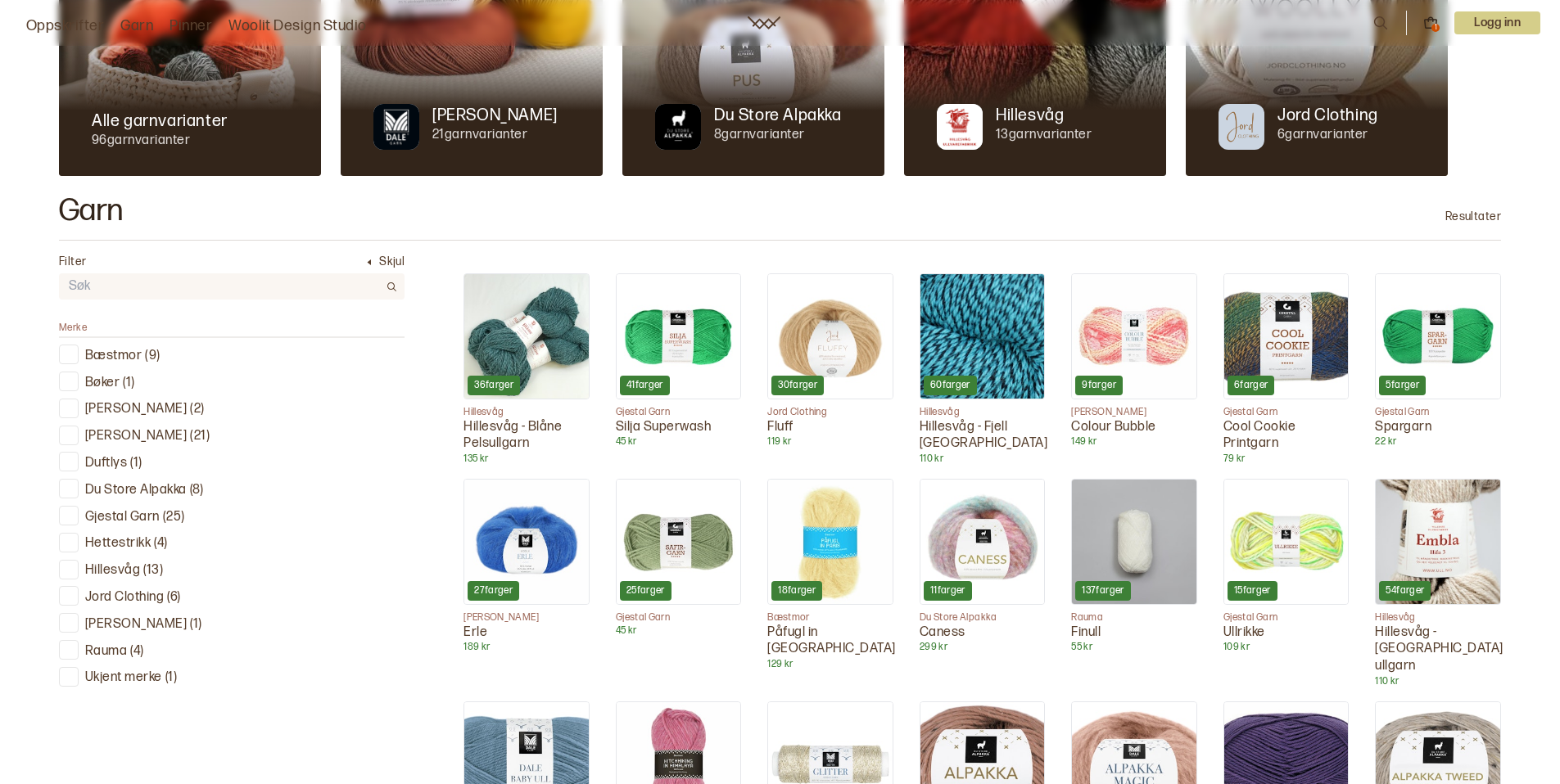
click at [520, 372] on img at bounding box center [527, 337] width 125 height 125
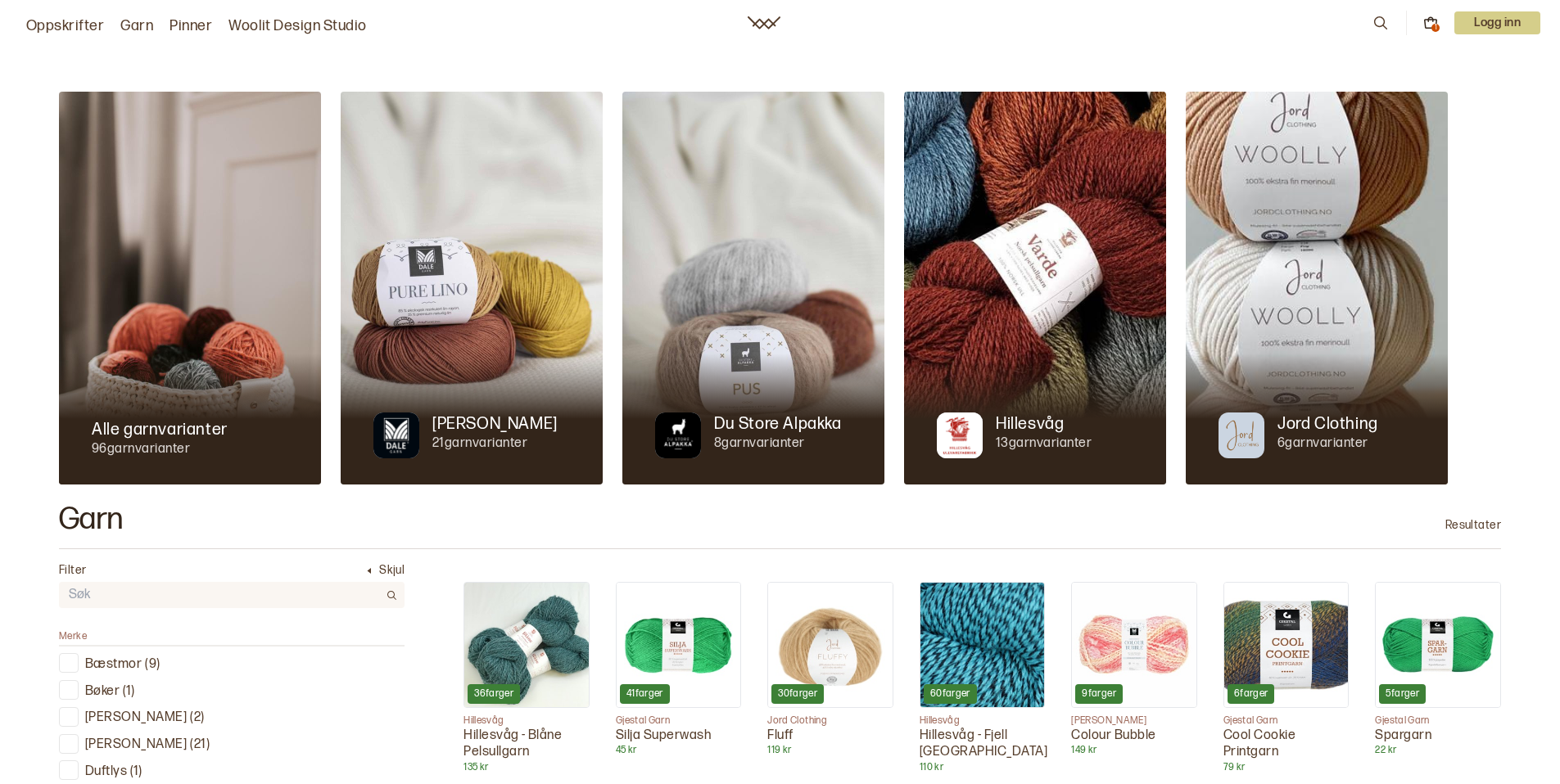
click at [128, 23] on link "Garn" at bounding box center [136, 25] width 33 height 23
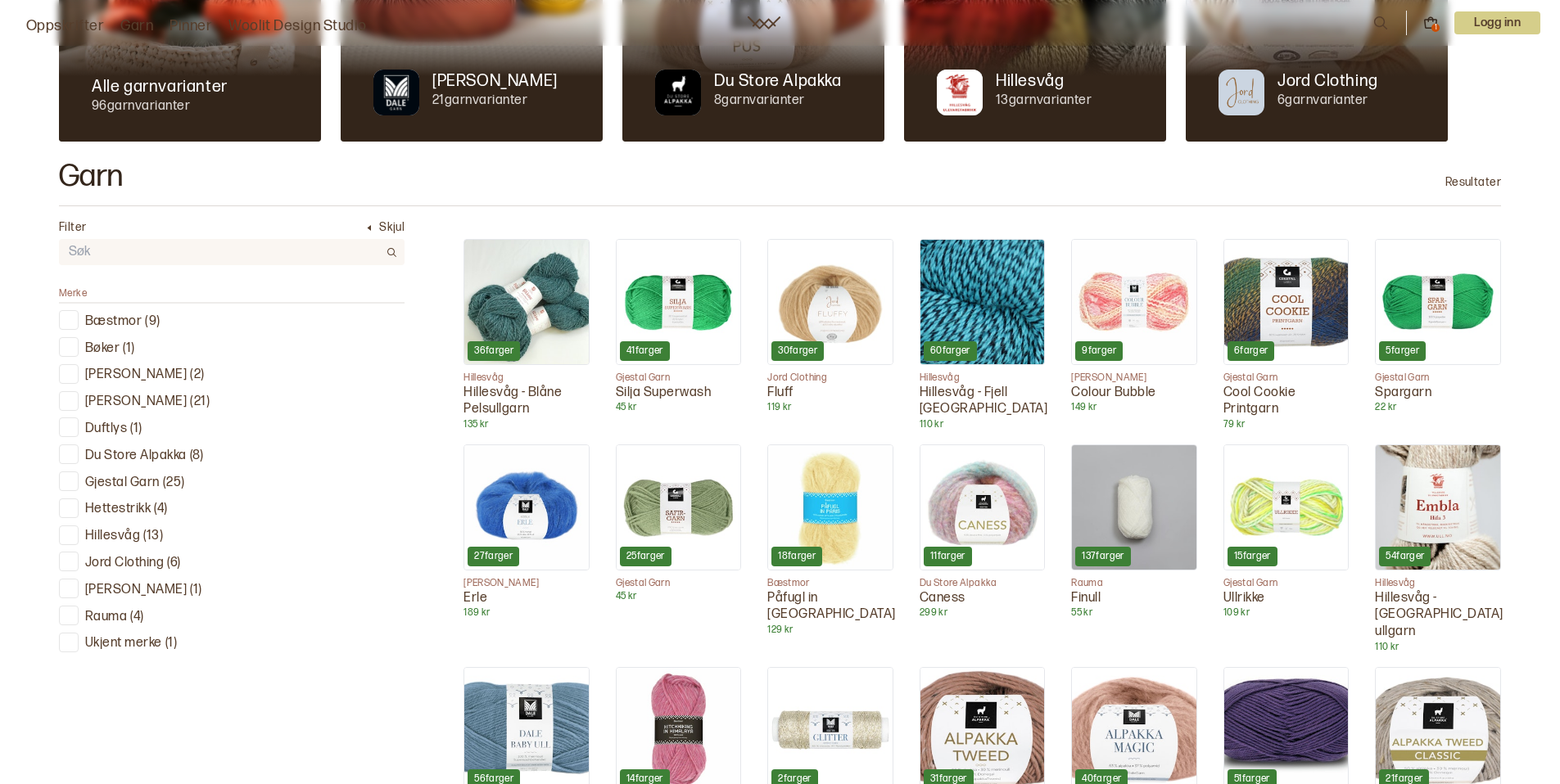
scroll to position [393, 0]
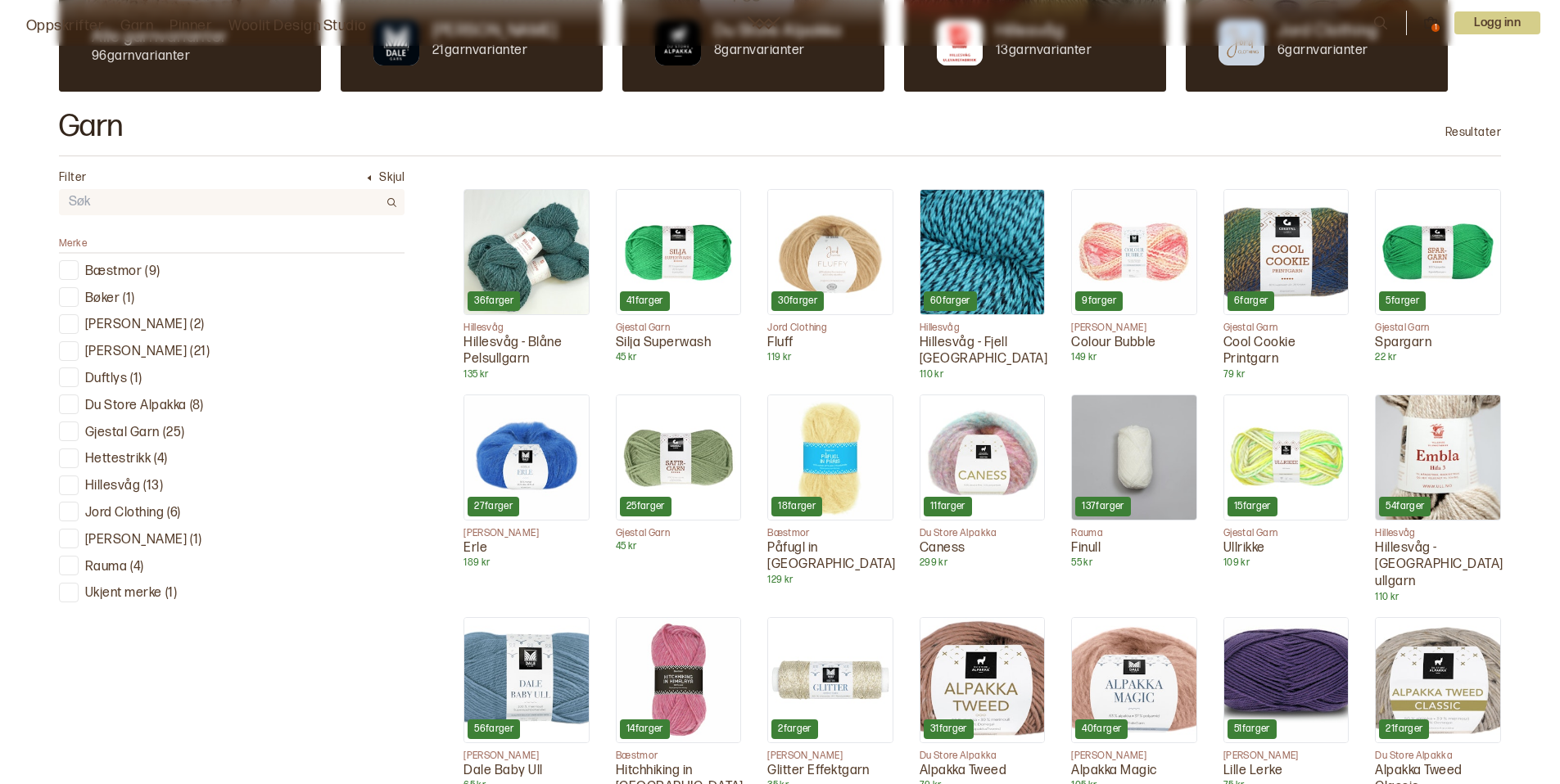
click at [812, 640] on img at bounding box center [830, 680] width 125 height 125
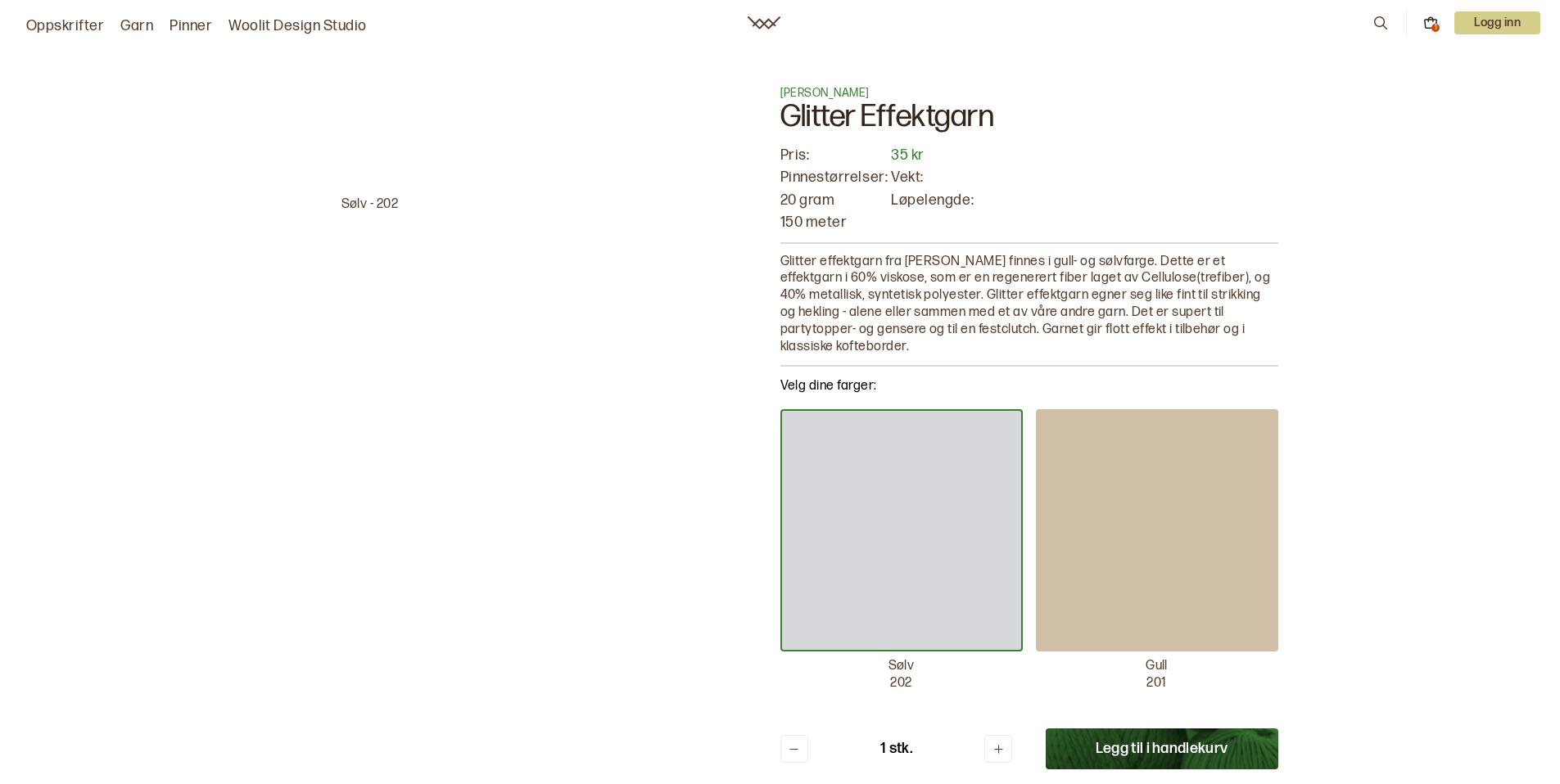
click at [1046, 603] on div at bounding box center [1157, 530] width 242 height 242
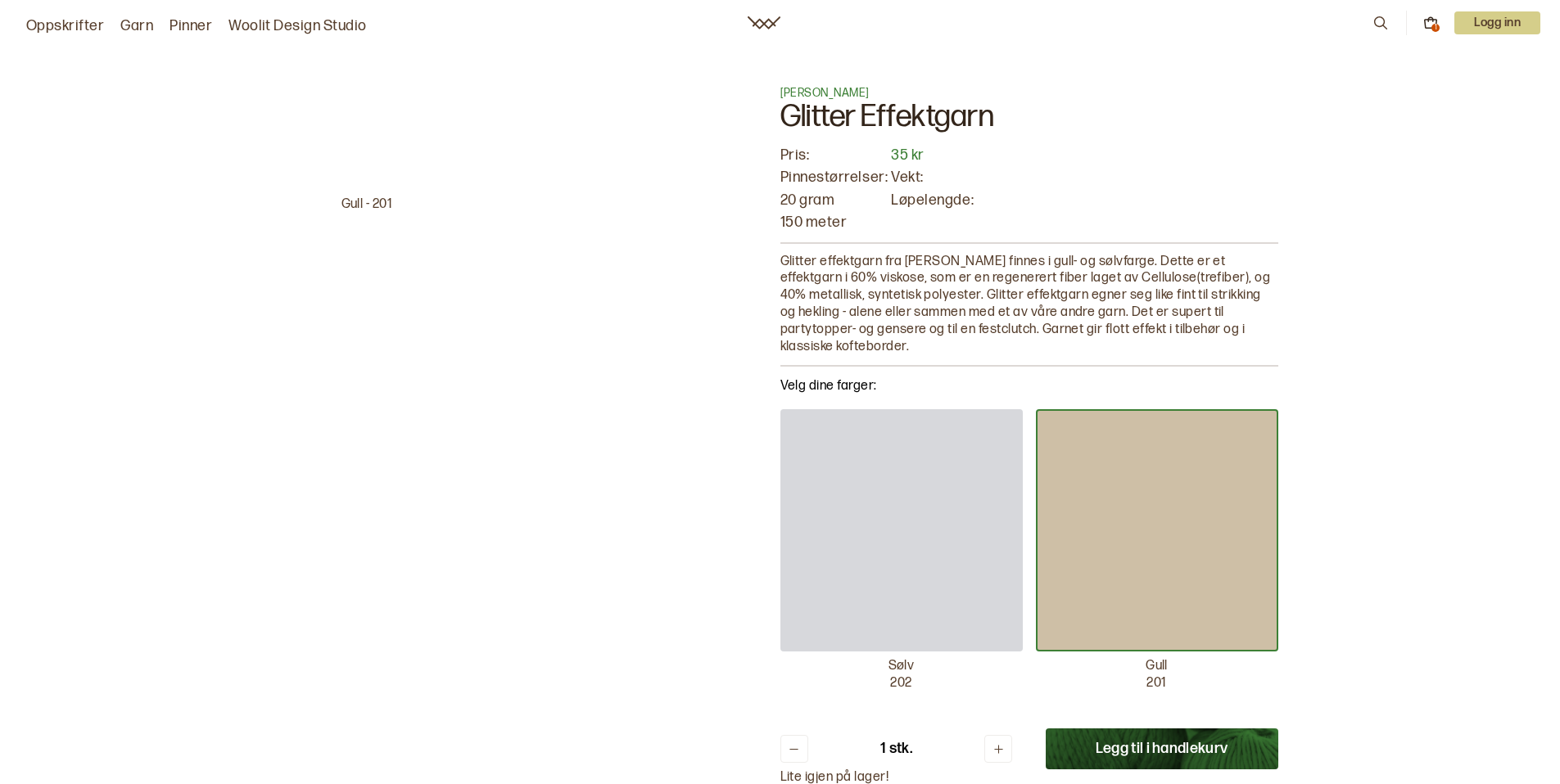
click at [935, 597] on div at bounding box center [901, 530] width 242 height 242
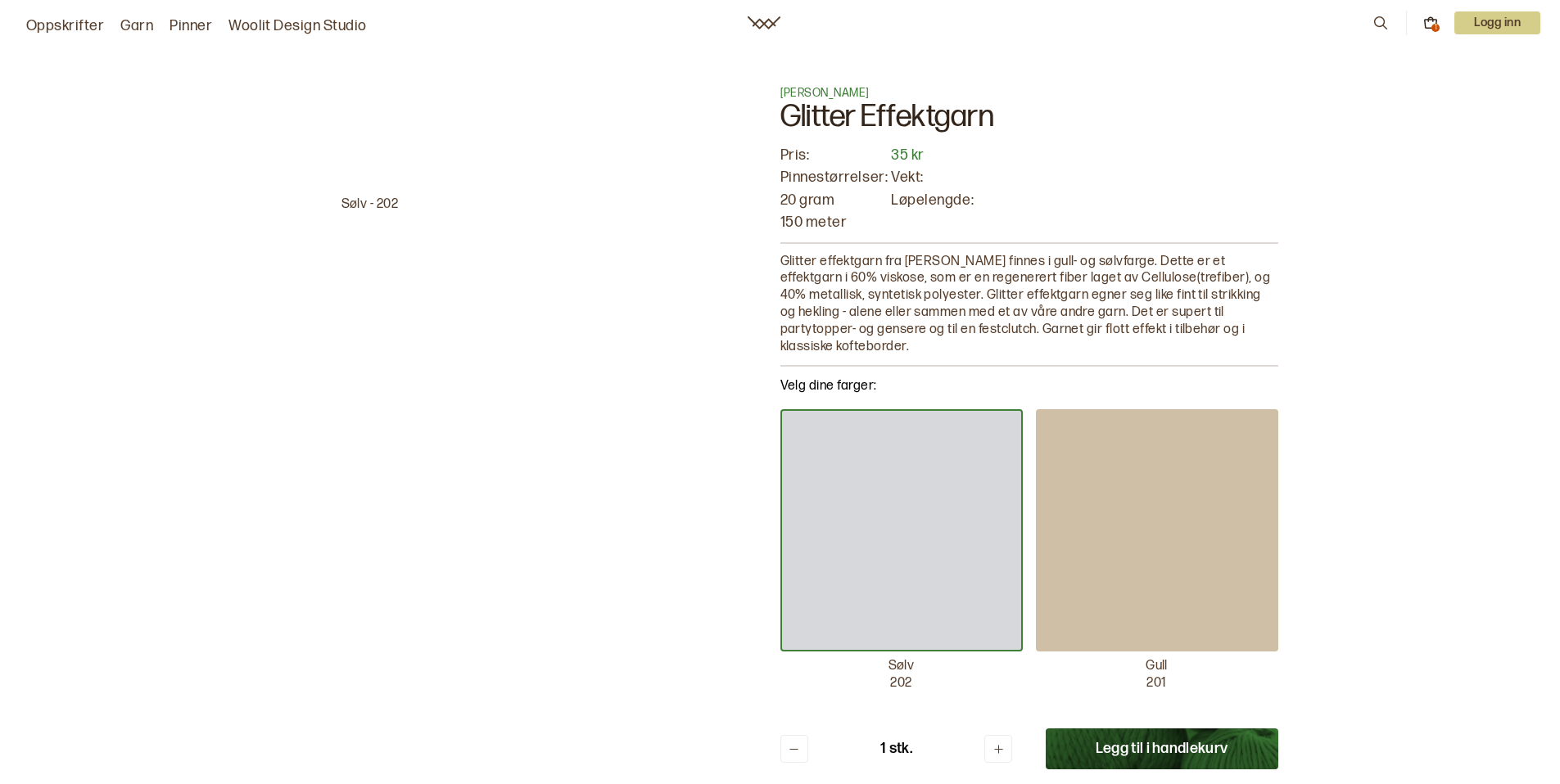
click at [1107, 570] on div at bounding box center [1157, 530] width 242 height 242
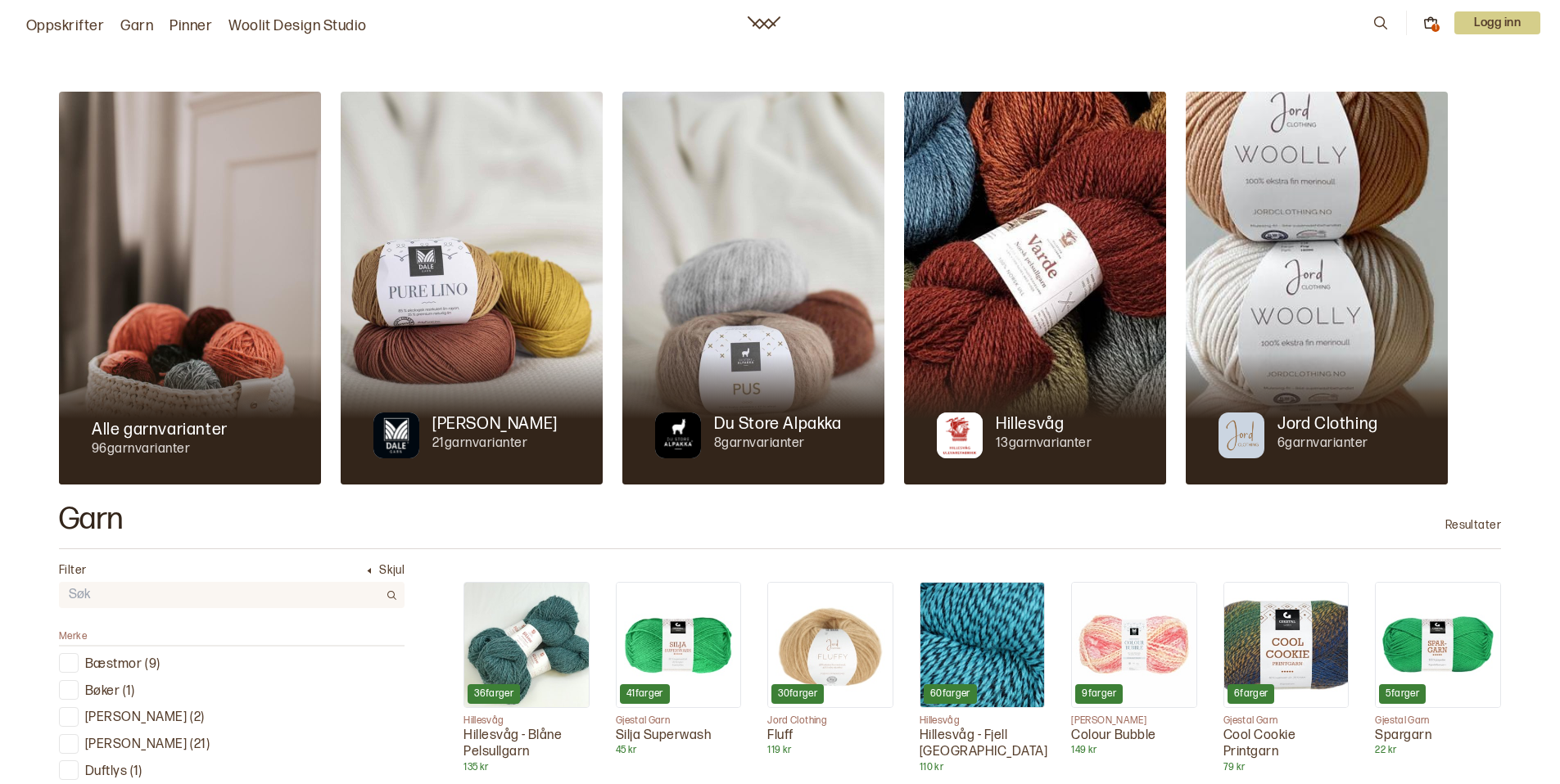
click at [79, 23] on link "Oppskrifter" at bounding box center [65, 25] width 78 height 23
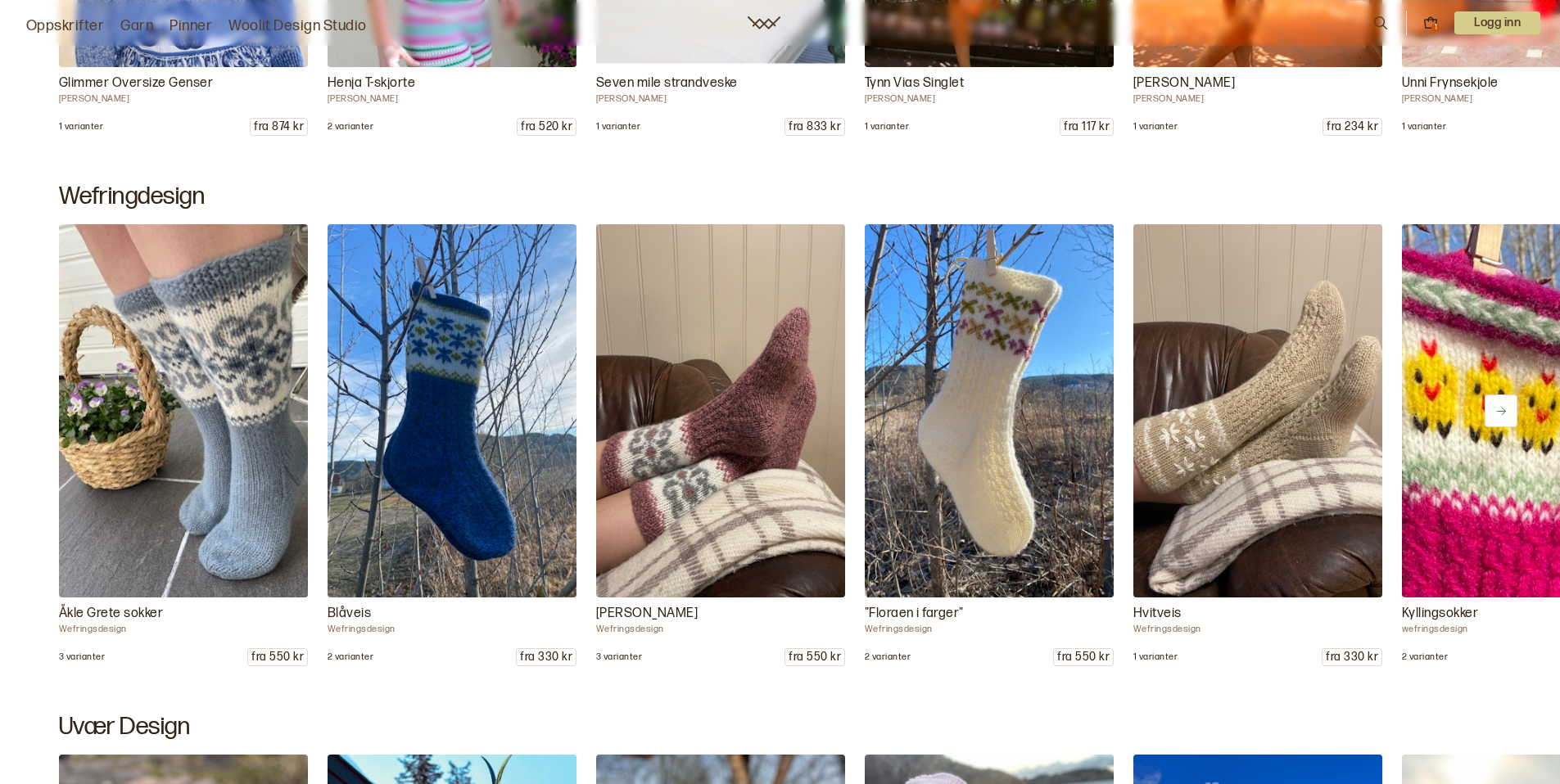
scroll to position [1447, 0]
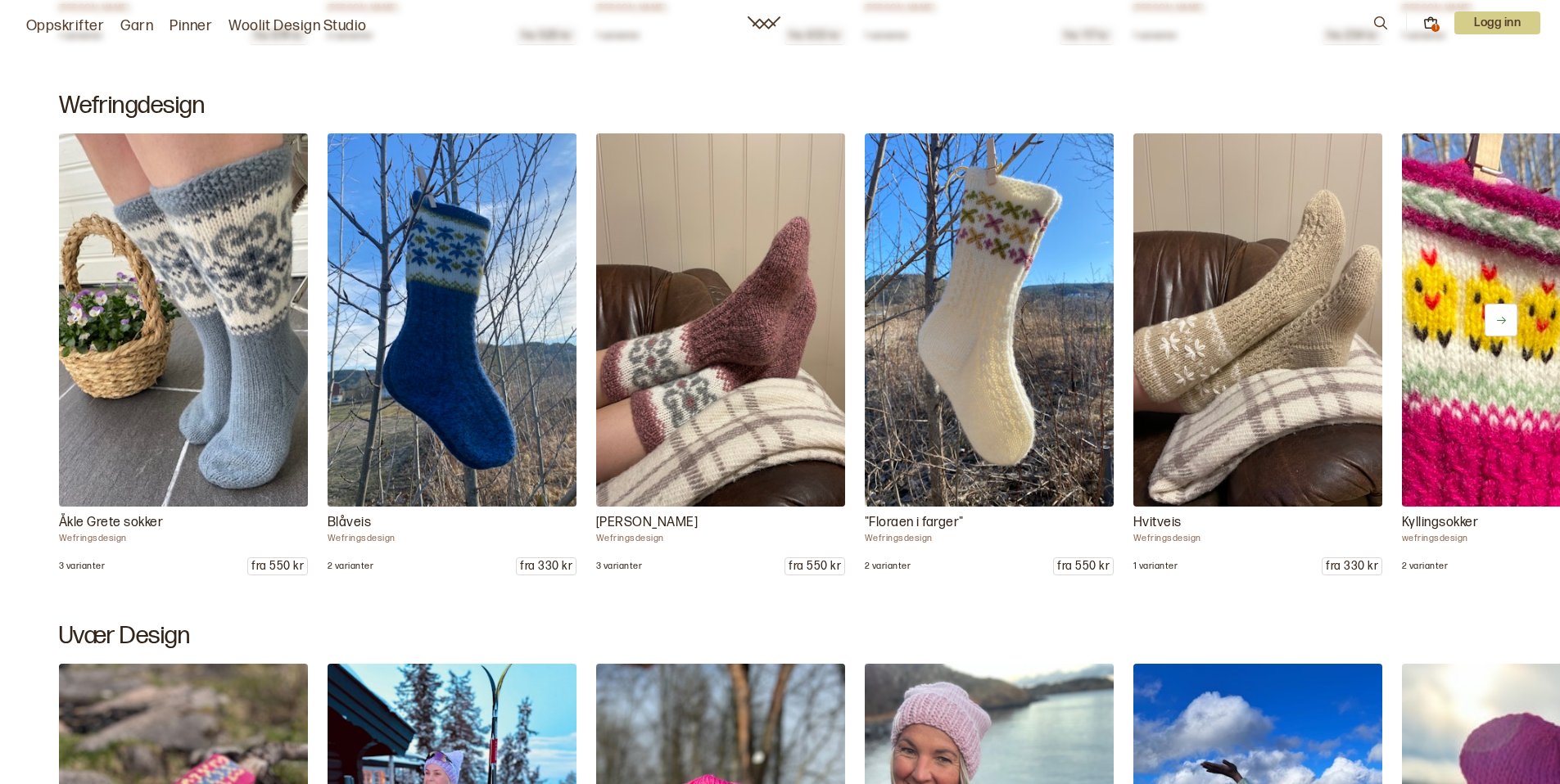
click at [243, 458] on img at bounding box center [182, 321] width 261 height 392
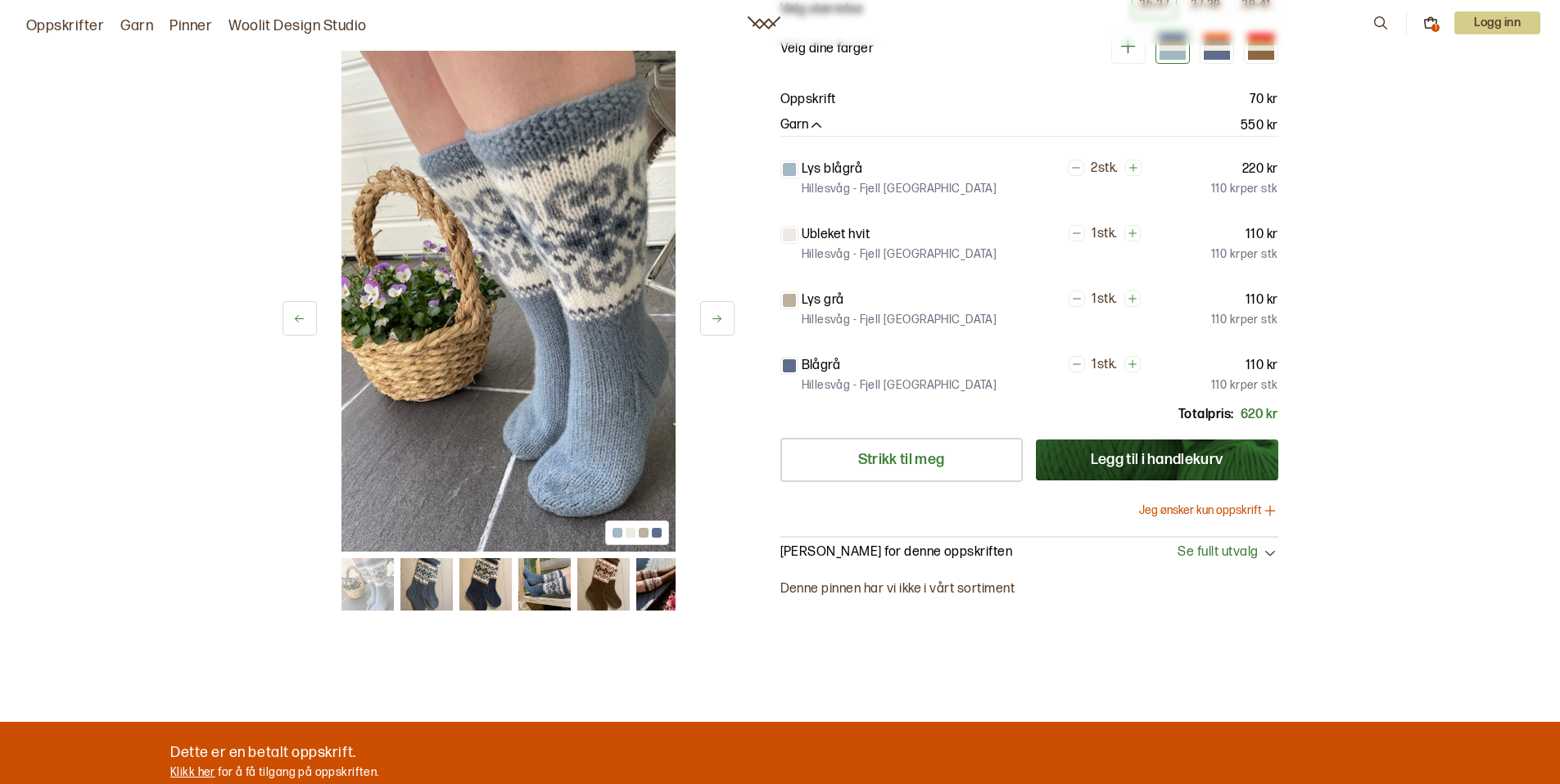
scroll to position [202, 0]
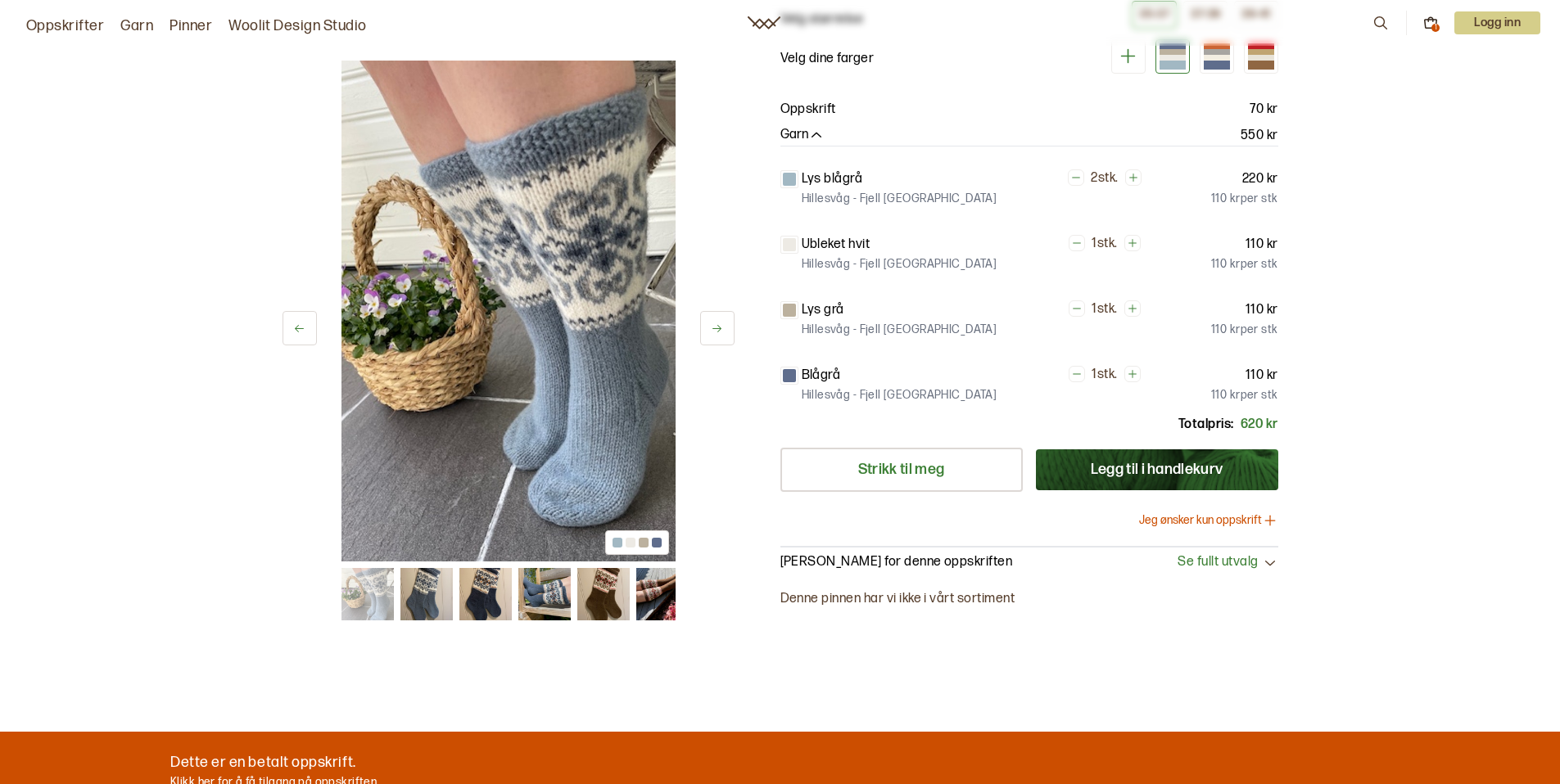
click at [1222, 521] on button "Jeg ønsker kun oppskrift" at bounding box center [1209, 520] width 139 height 16
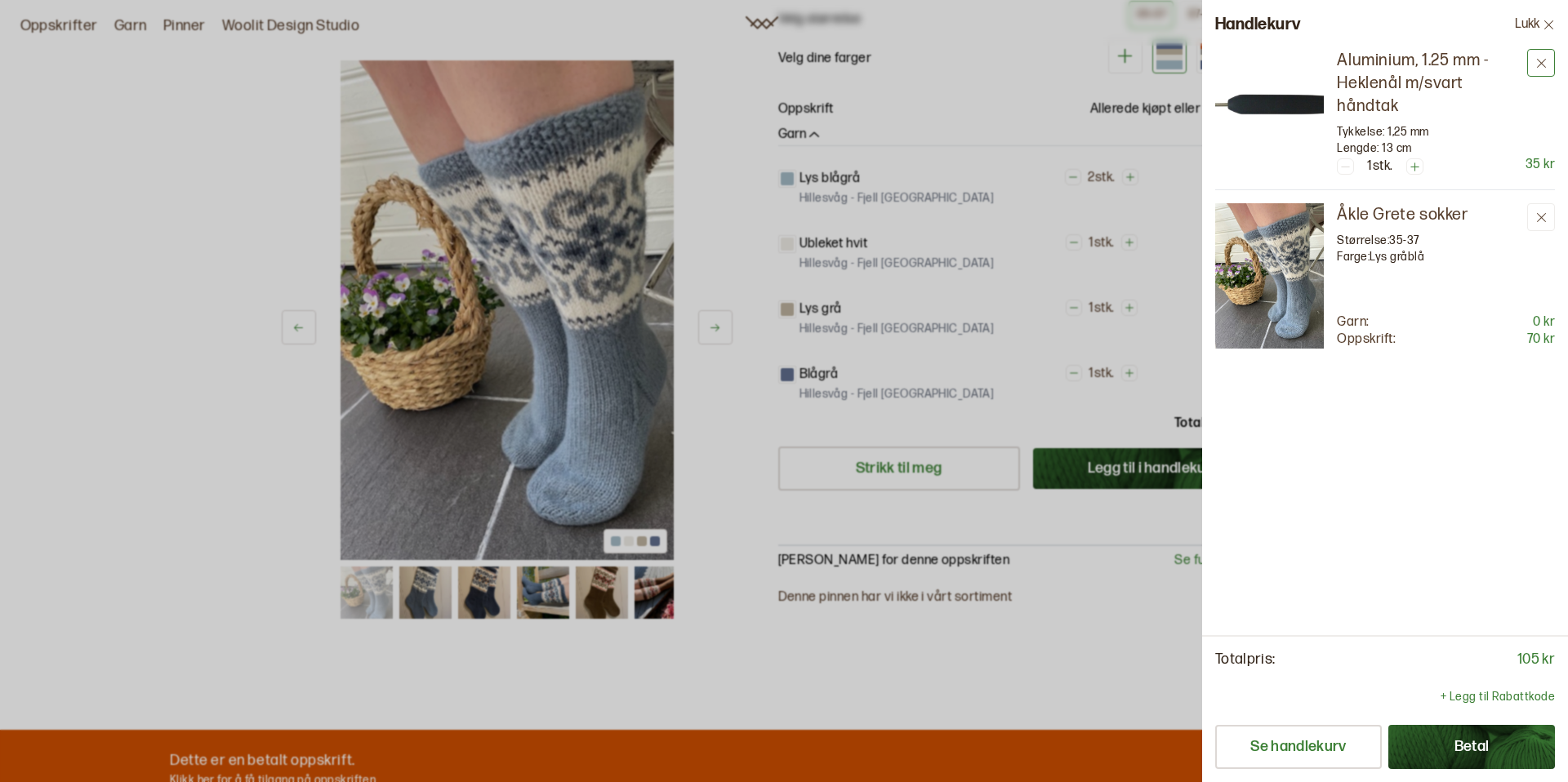
click at [1528, 70] on button at bounding box center [1541, 62] width 28 height 28
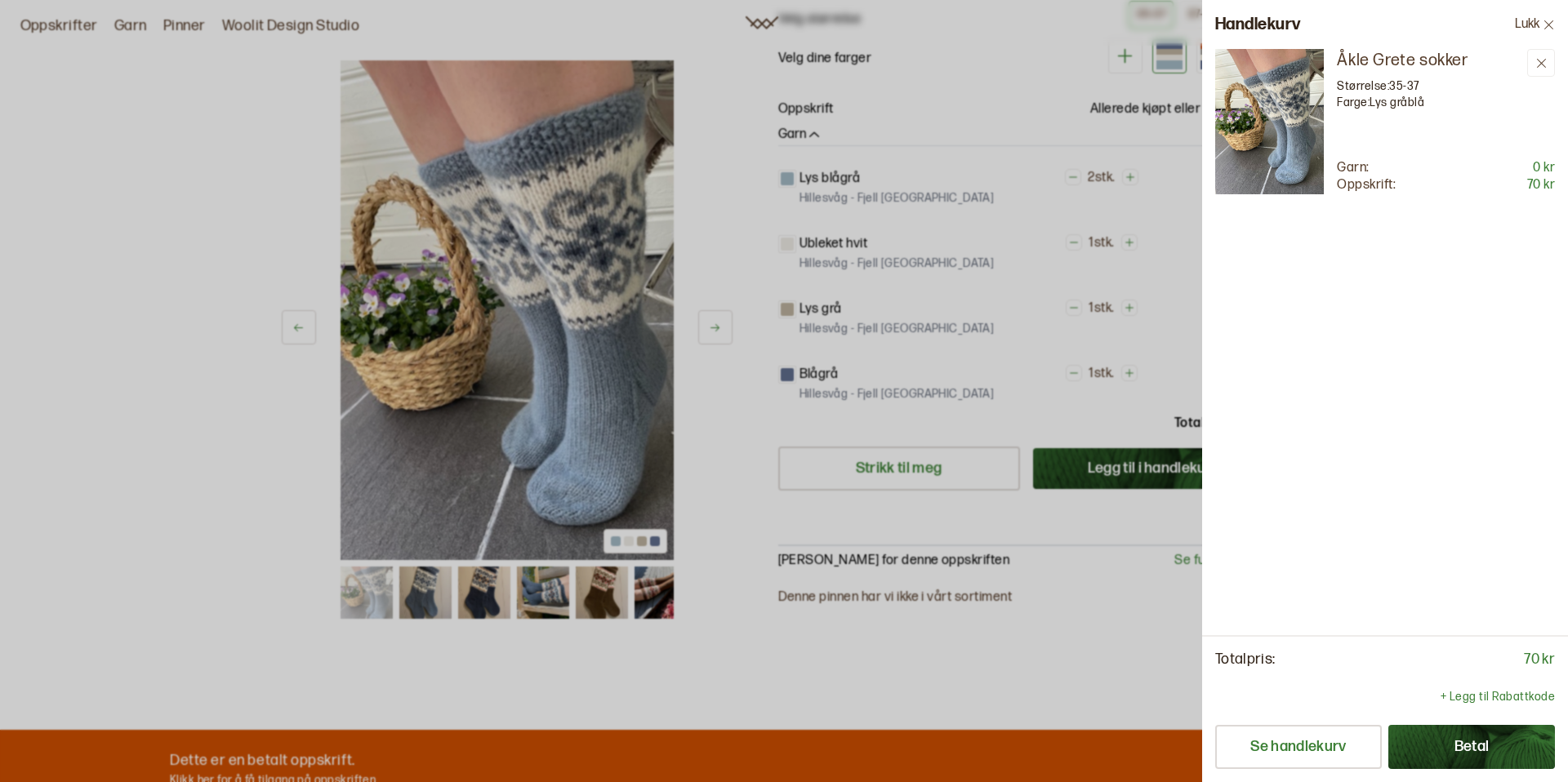
click at [1545, 29] on icon at bounding box center [1549, 25] width 13 height 13
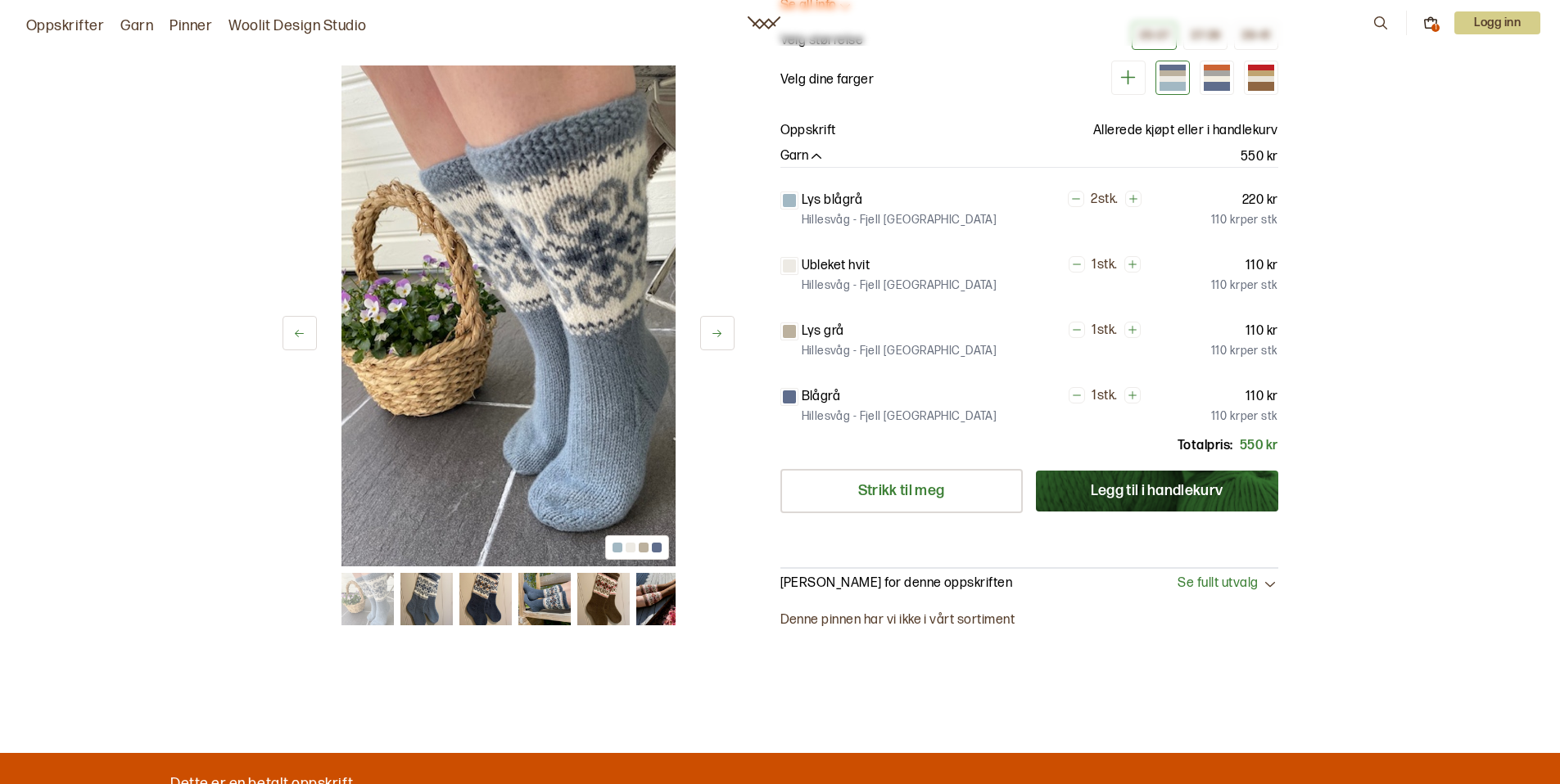
scroll to position [171, 0]
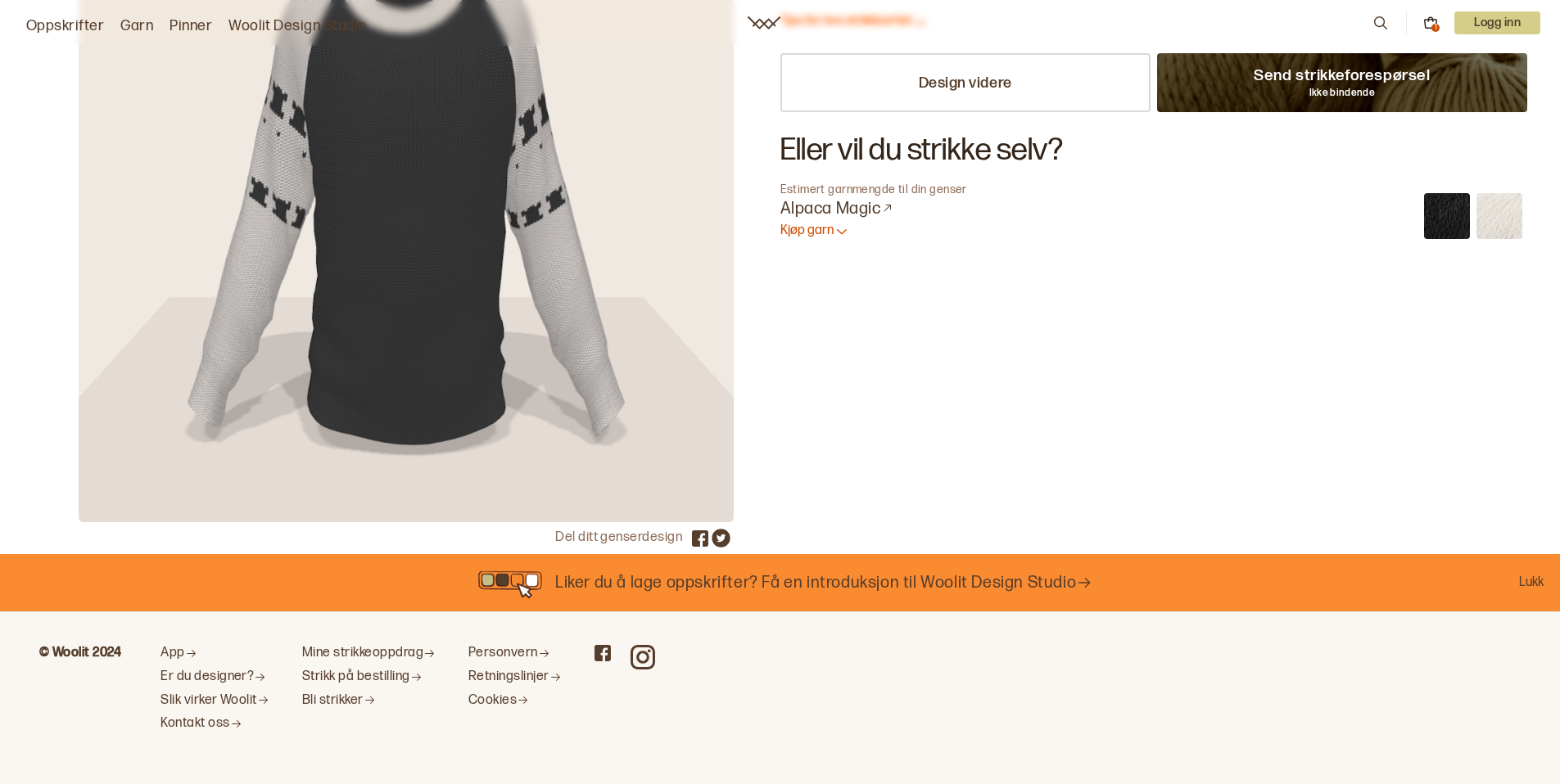
scroll to position [108, 0]
